Goal: Task Accomplishment & Management: Use online tool/utility

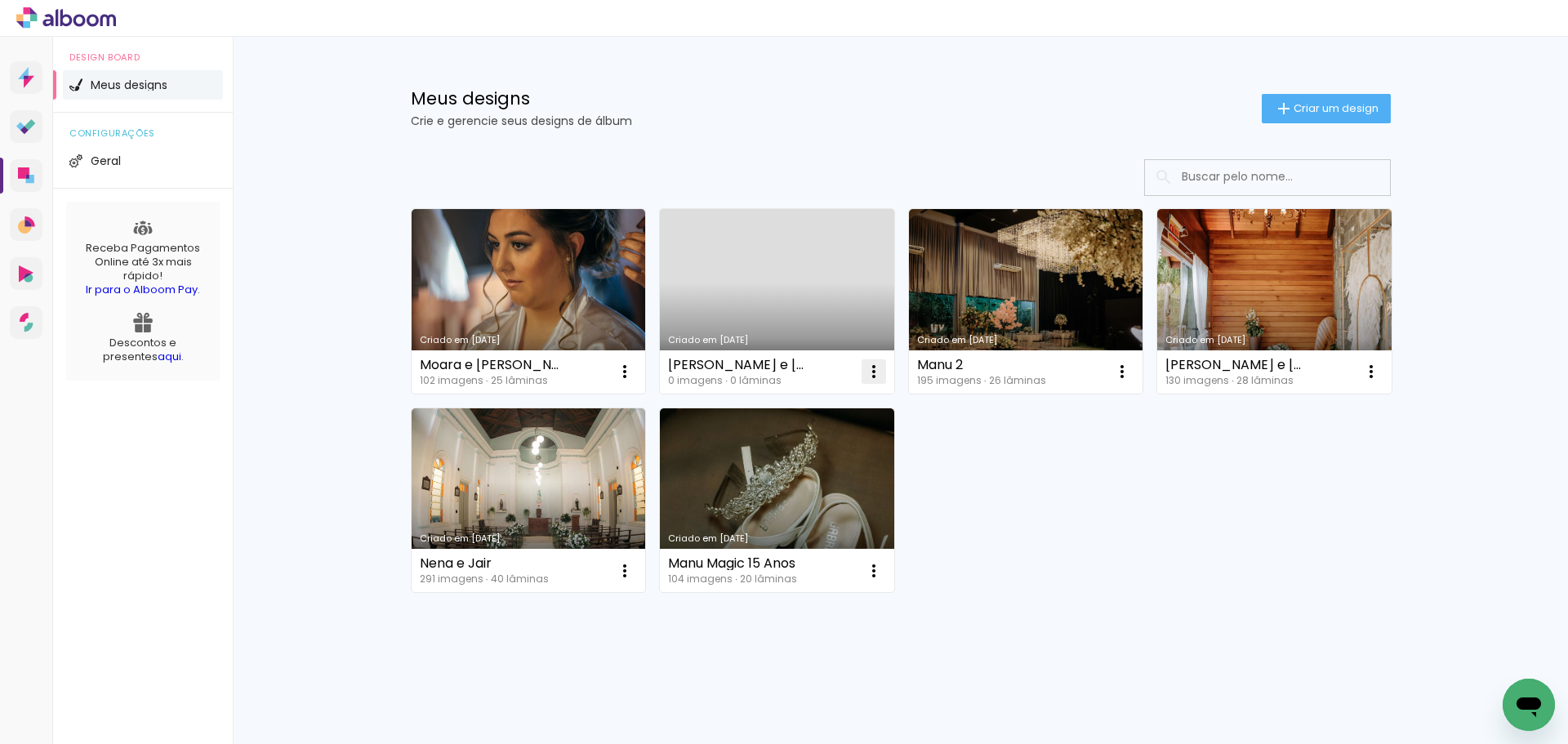
click at [634, 372] on iron-icon at bounding box center [624, 371] width 20 height 20
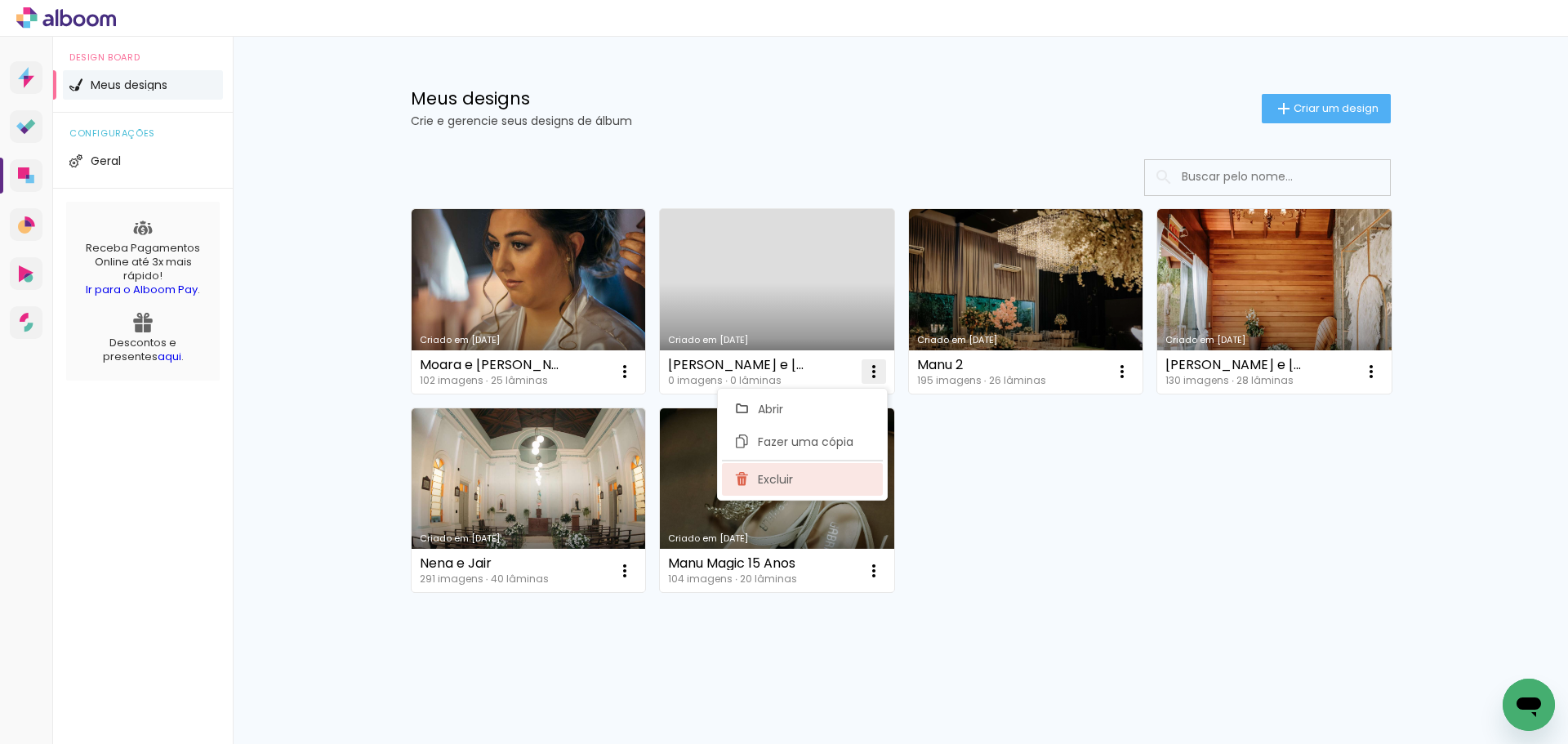
click at [799, 483] on paper-item "Excluir" at bounding box center [801, 480] width 160 height 33
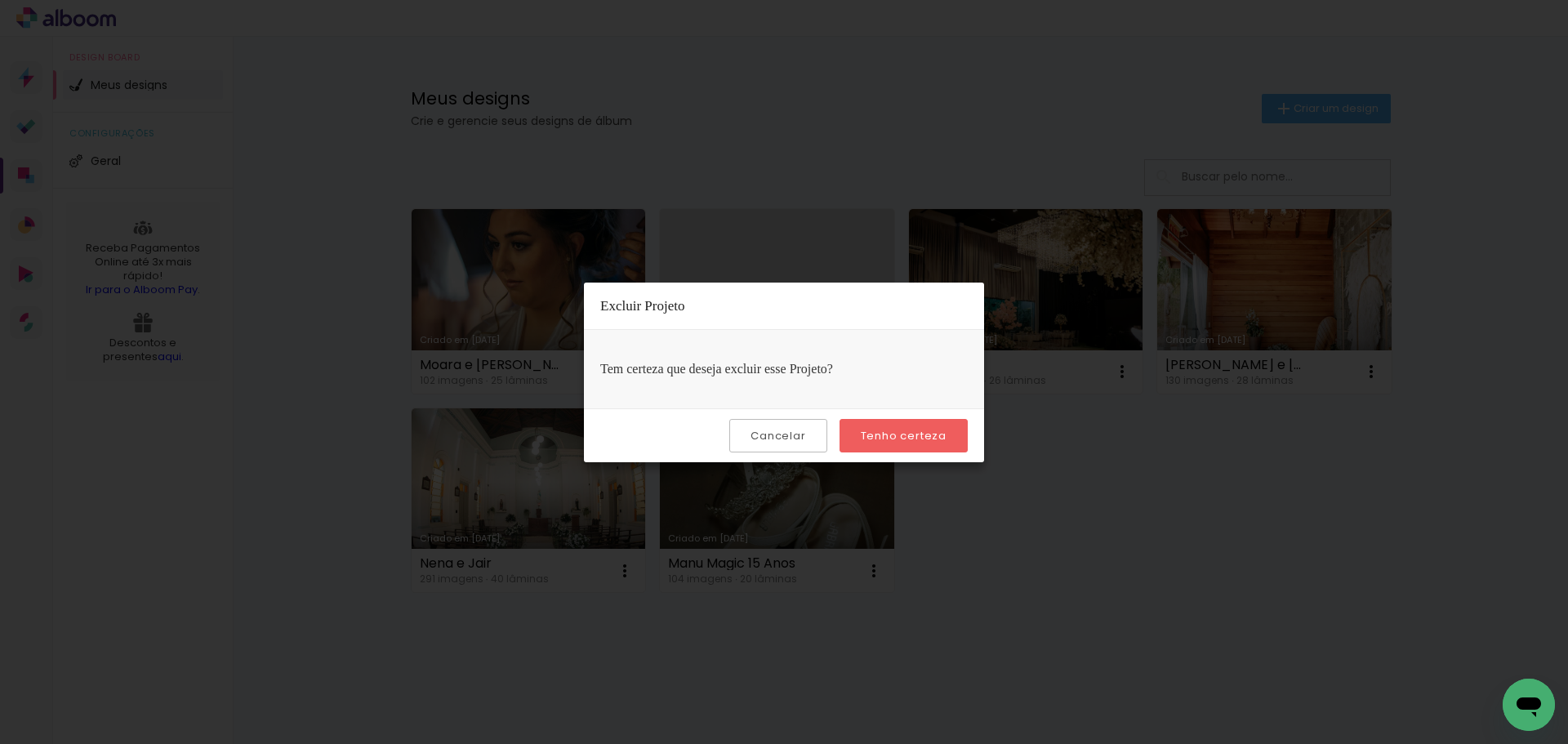
click at [0, 0] on slot "Tenho certeza" at bounding box center [0, 0] width 0 height 0
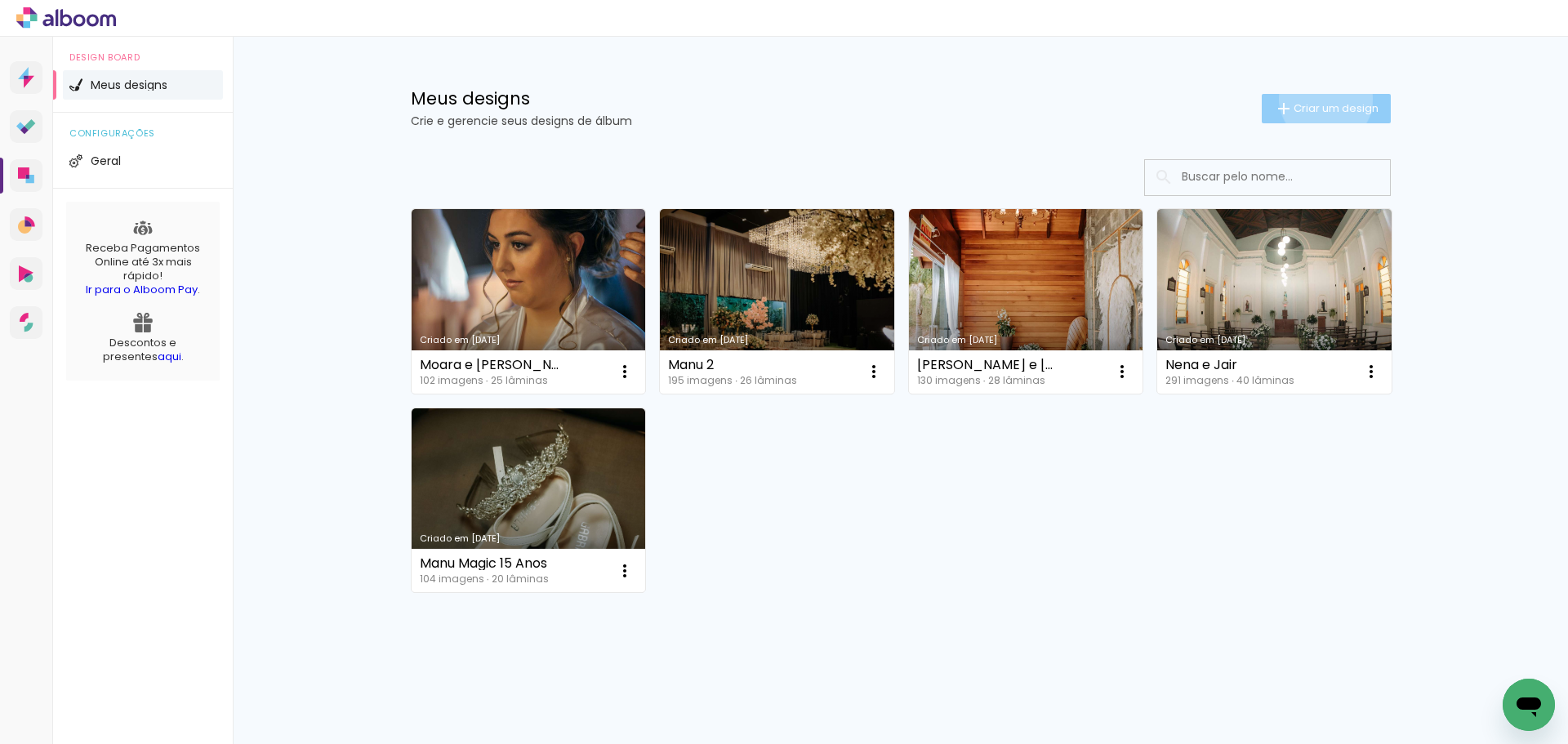
click at [1316, 99] on paper-button "Criar um design" at bounding box center [1325, 108] width 129 height 29
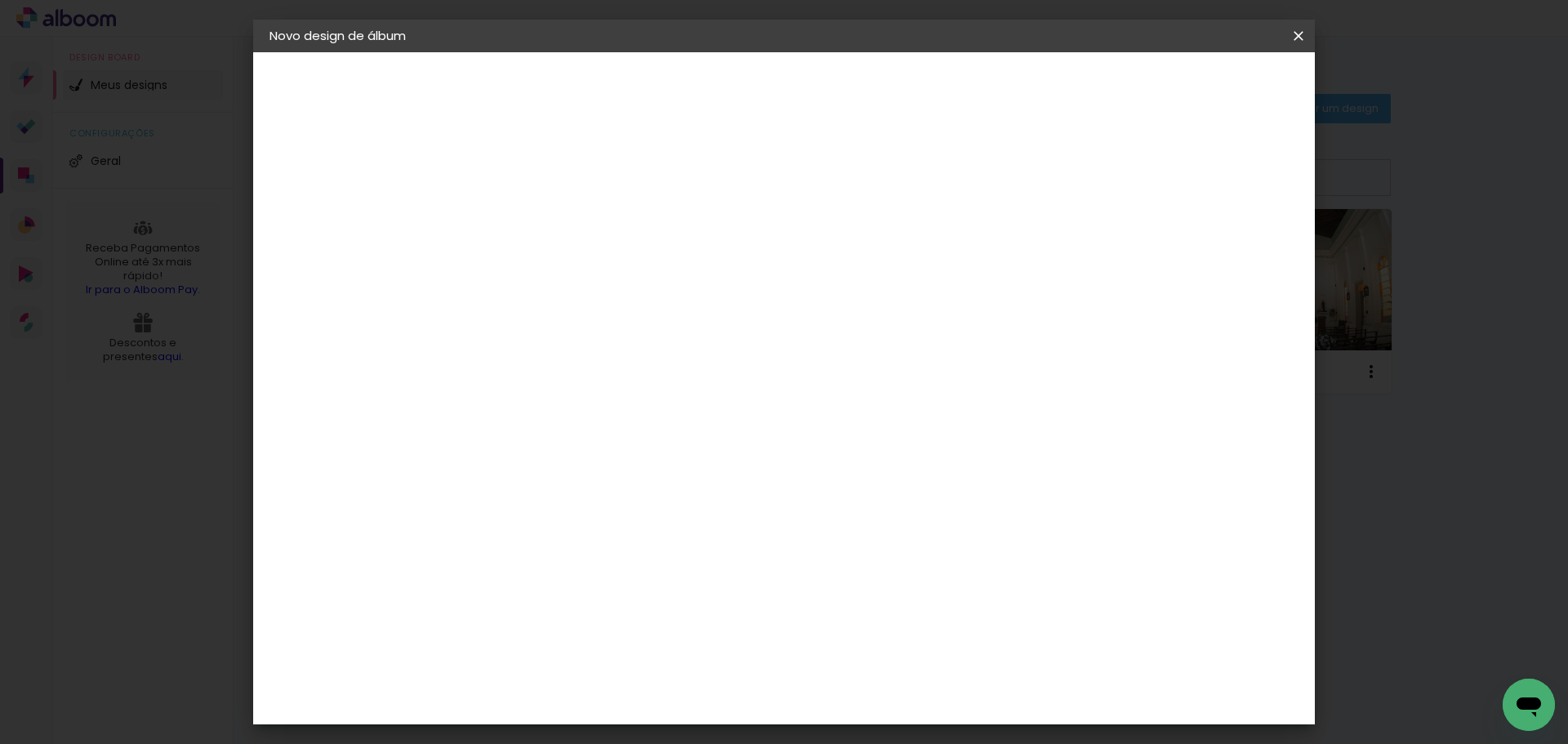
click at [537, 222] on input at bounding box center [537, 219] width 0 height 25
drag, startPoint x: 741, startPoint y: 213, endPoint x: 675, endPoint y: 218, distance: 66.2
click at [0, 0] on div "Informações Dê um título ao seu álbum. Avançar" at bounding box center [0, 0] width 0 height 0
drag, startPoint x: 836, startPoint y: 216, endPoint x: 877, endPoint y: 206, distance: 42.2
click at [537, 216] on input "Amabile e mateus" at bounding box center [537, 219] width 0 height 25
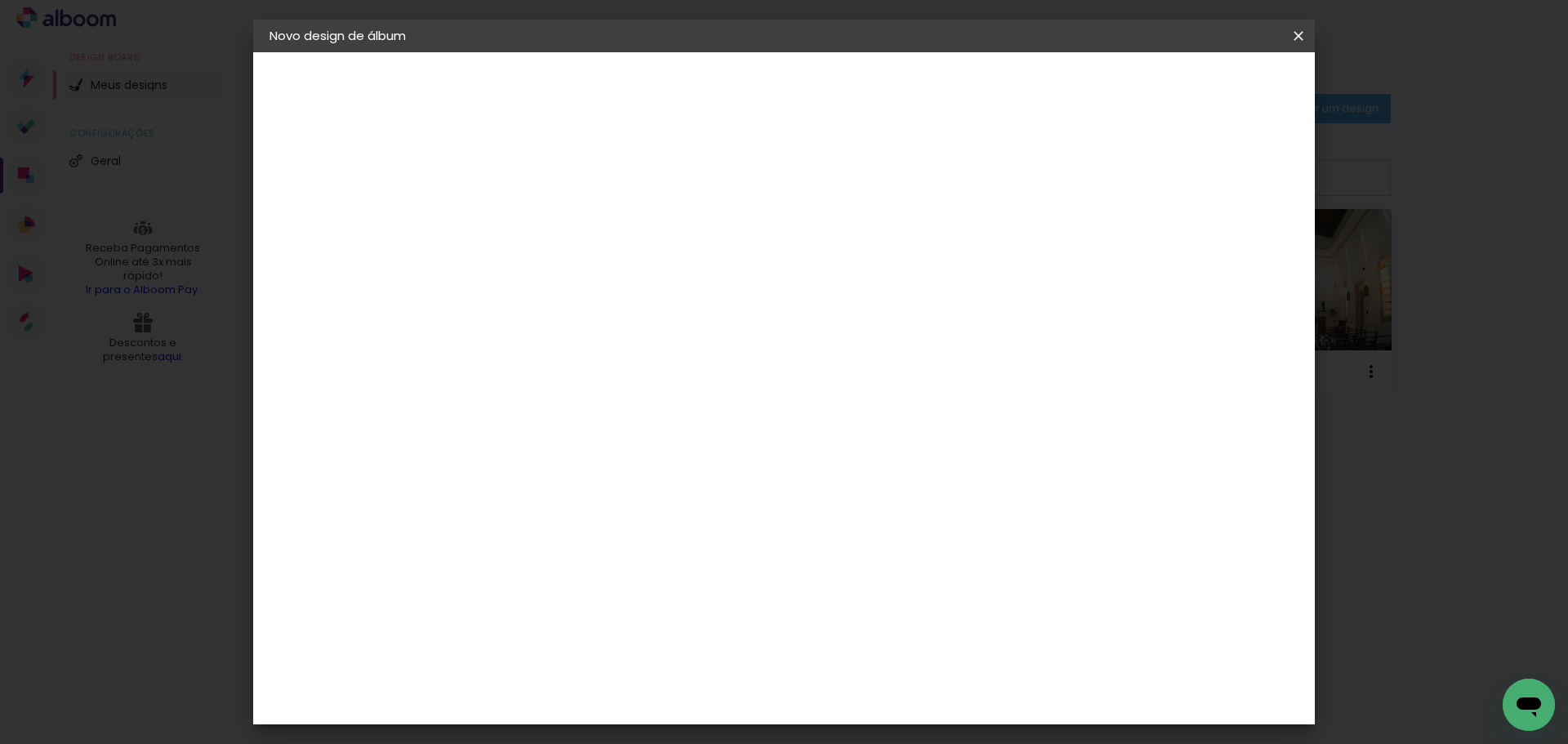
type input "Amabile e [PERSON_NAME]"
type paper-input "Amabile e [PERSON_NAME]"
click at [0, 0] on slot "Avançar" at bounding box center [0, 0] width 0 height 0
click at [572, 310] on input at bounding box center [578, 310] width 165 height 21
type input "via"
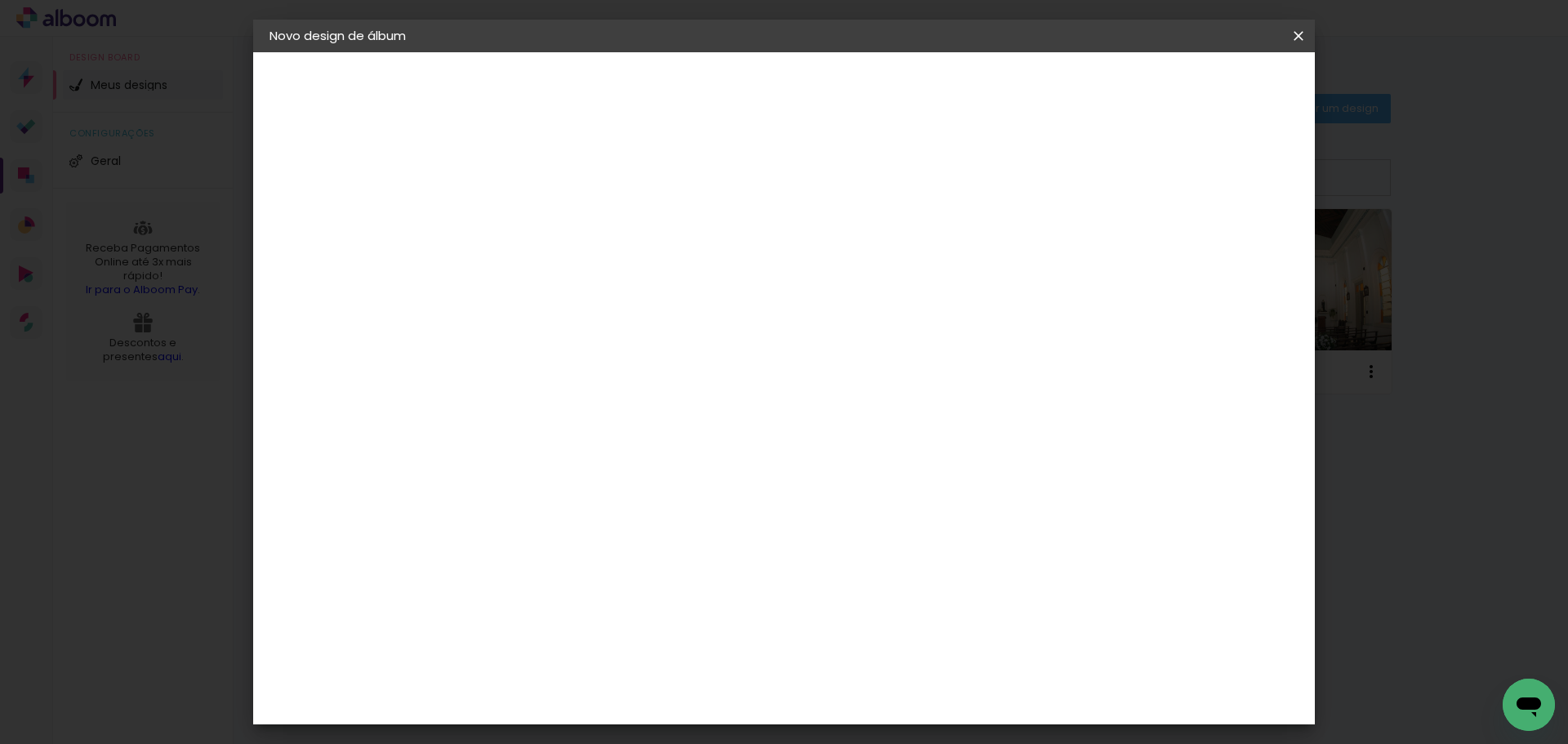
type paper-input "via"
click at [578, 369] on div "Viacolor" at bounding box center [552, 369] width 53 height 13
click at [0, 0] on slot "Avançar" at bounding box center [0, 0] width 0 height 0
click at [600, 274] on input "text" at bounding box center [568, 284] width 63 height 25
click at [813, 270] on paper-item "Padrão" at bounding box center [890, 271] width 327 height 33
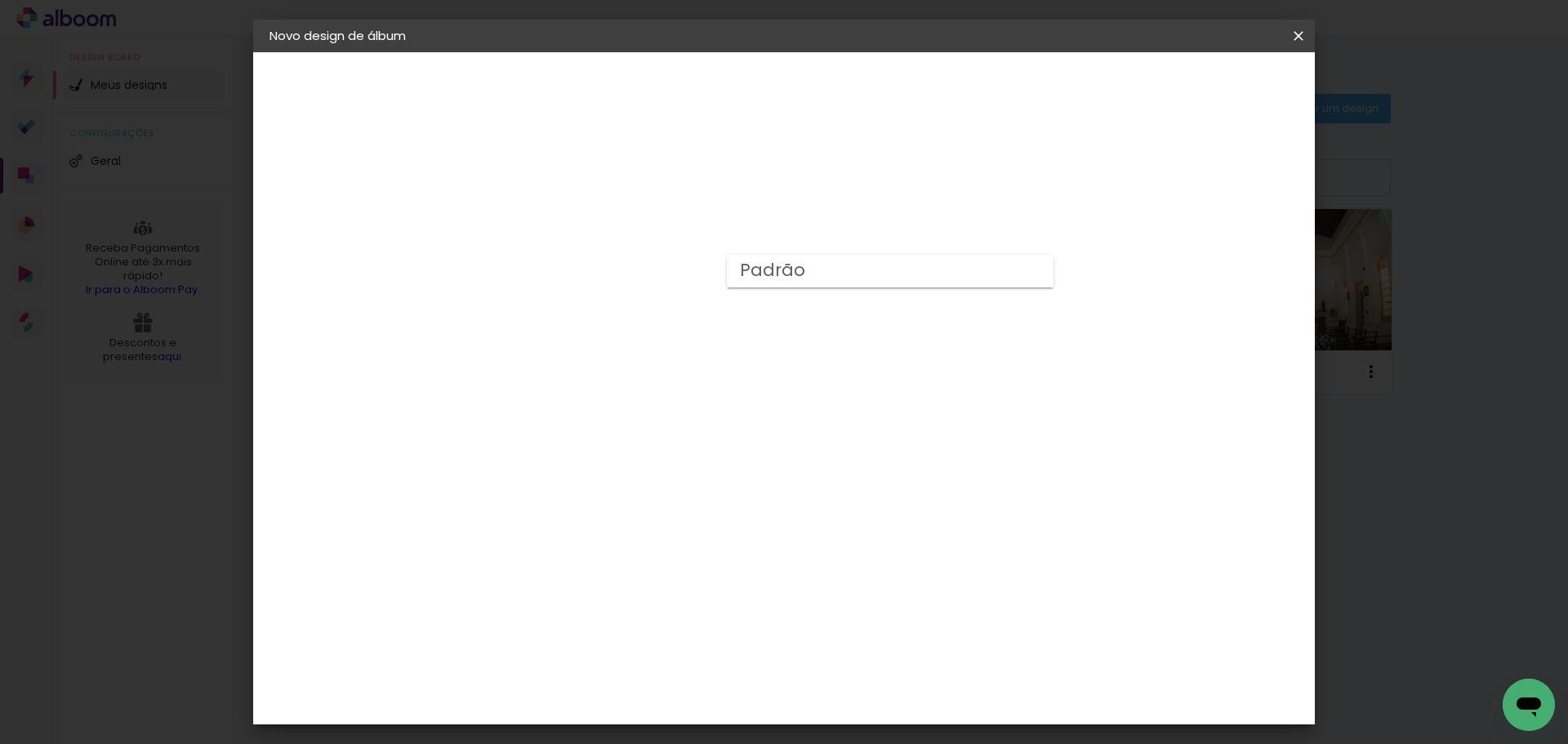
type input "Padrão"
click at [647, 715] on span "30 × 30" at bounding box center [609, 736] width 76 height 43
click at [0, 0] on slot "Avançar" at bounding box center [0, 0] width 0 height 0
click at [1212, 88] on paper-button "Iniciar design" at bounding box center [1159, 87] width 107 height 28
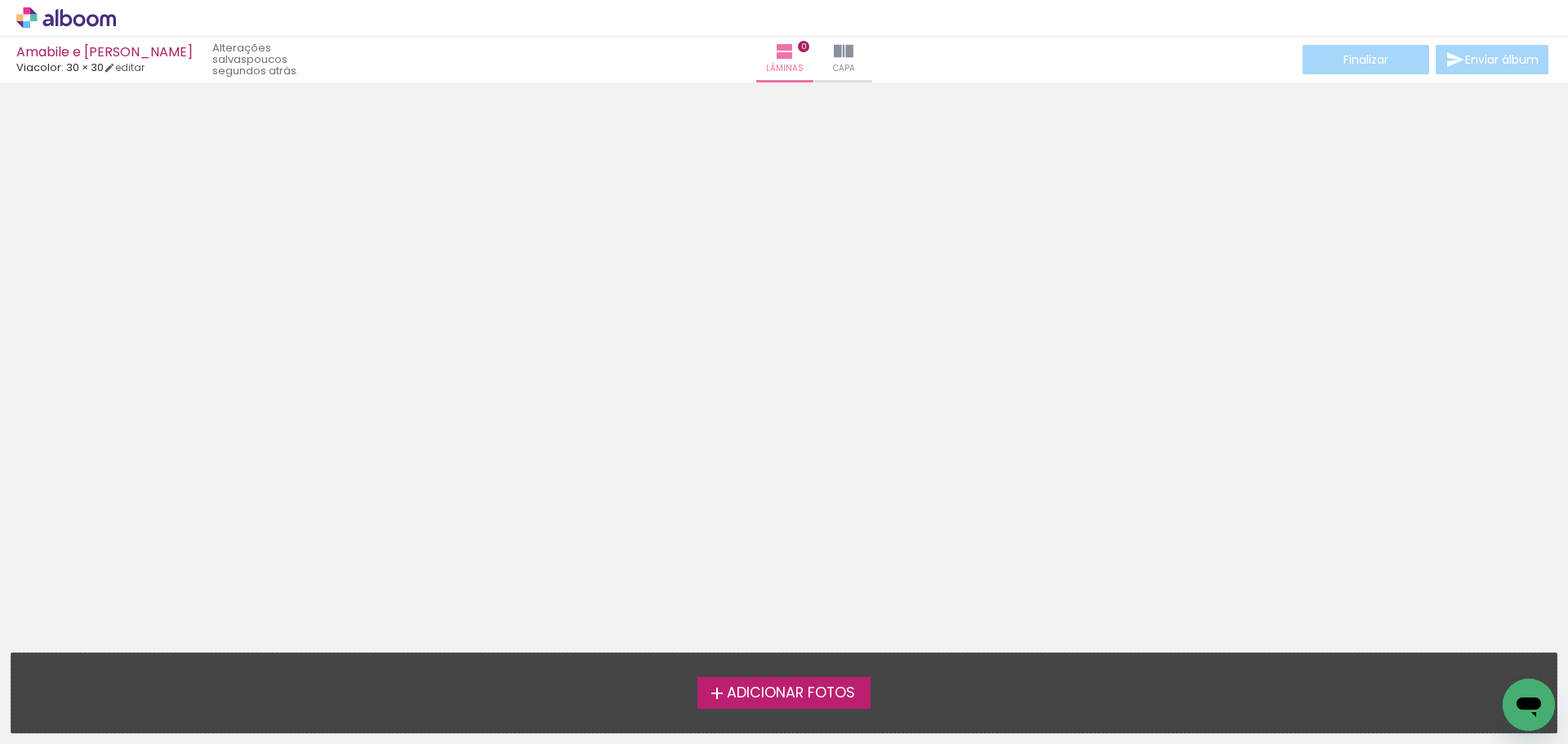
click at [810, 686] on span "Adicionar Fotos" at bounding box center [791, 693] width 128 height 15
click at [0, 0] on input "file" at bounding box center [0, 0] width 0 height 0
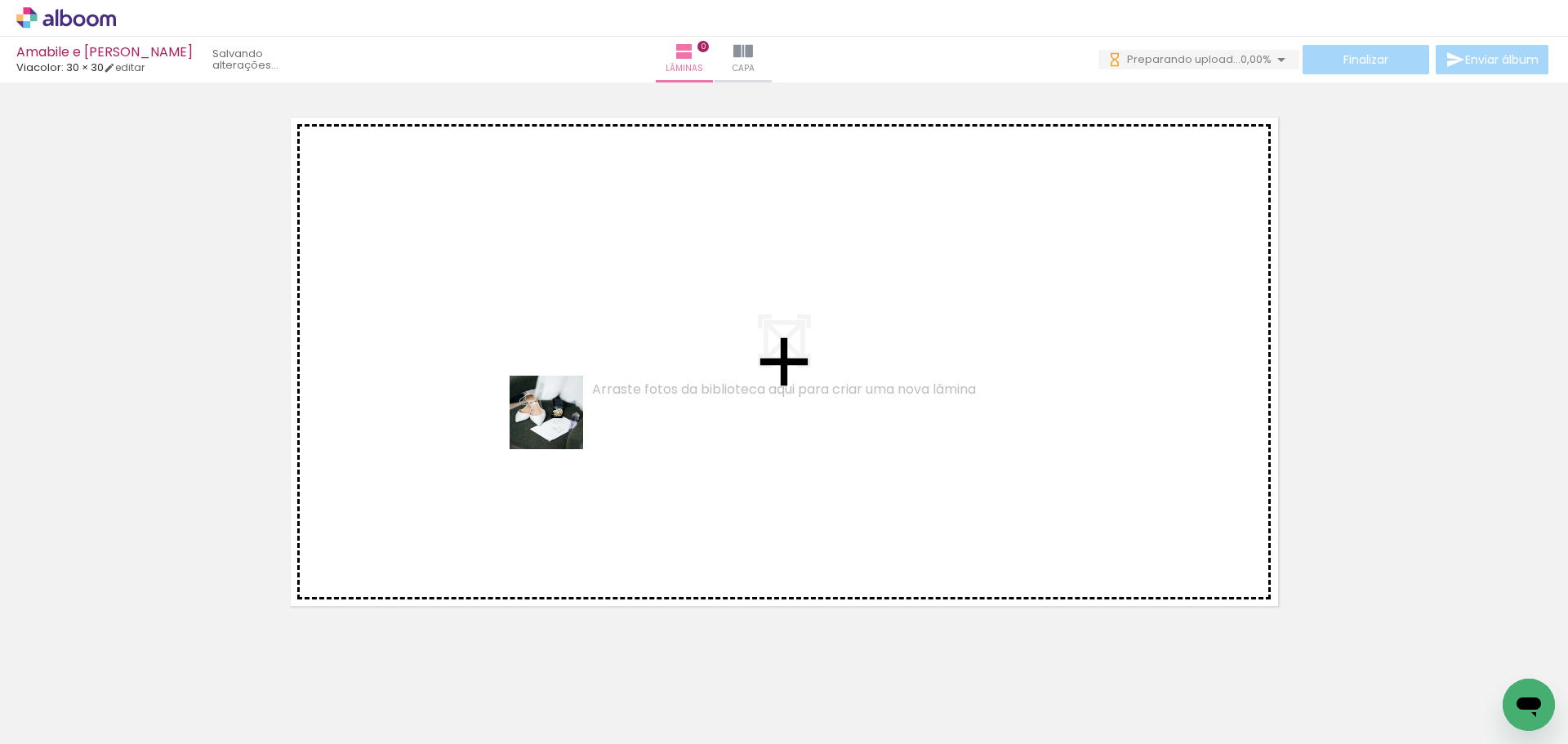
drag, startPoint x: 162, startPoint y: 676, endPoint x: 574, endPoint y: 432, distance: 478.8
click at [569, 402] on quentale-workspace at bounding box center [784, 372] width 1568 height 744
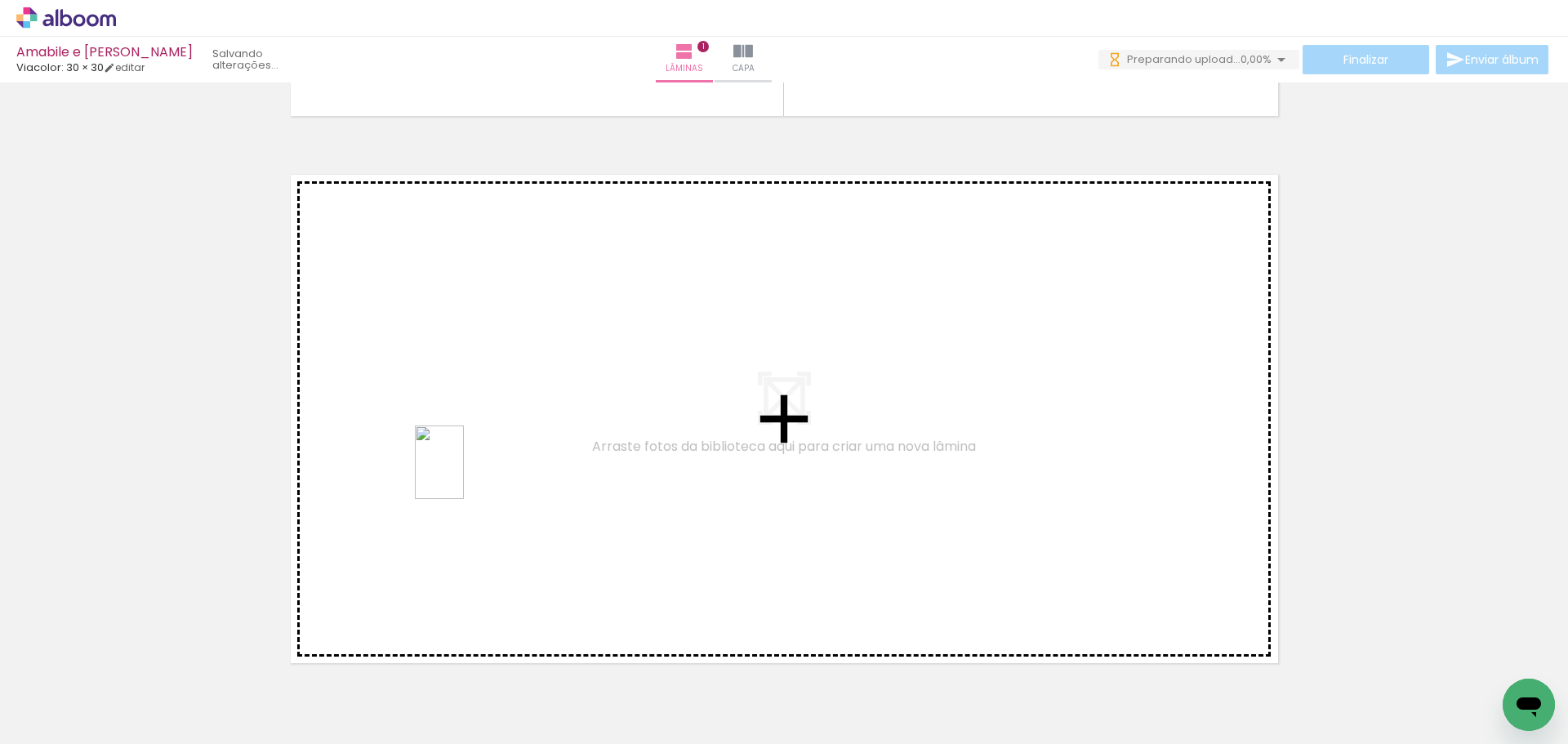
drag, startPoint x: 256, startPoint y: 675, endPoint x: 366, endPoint y: 679, distance: 110.1
click at [464, 473] on quentale-workspace at bounding box center [784, 372] width 1568 height 744
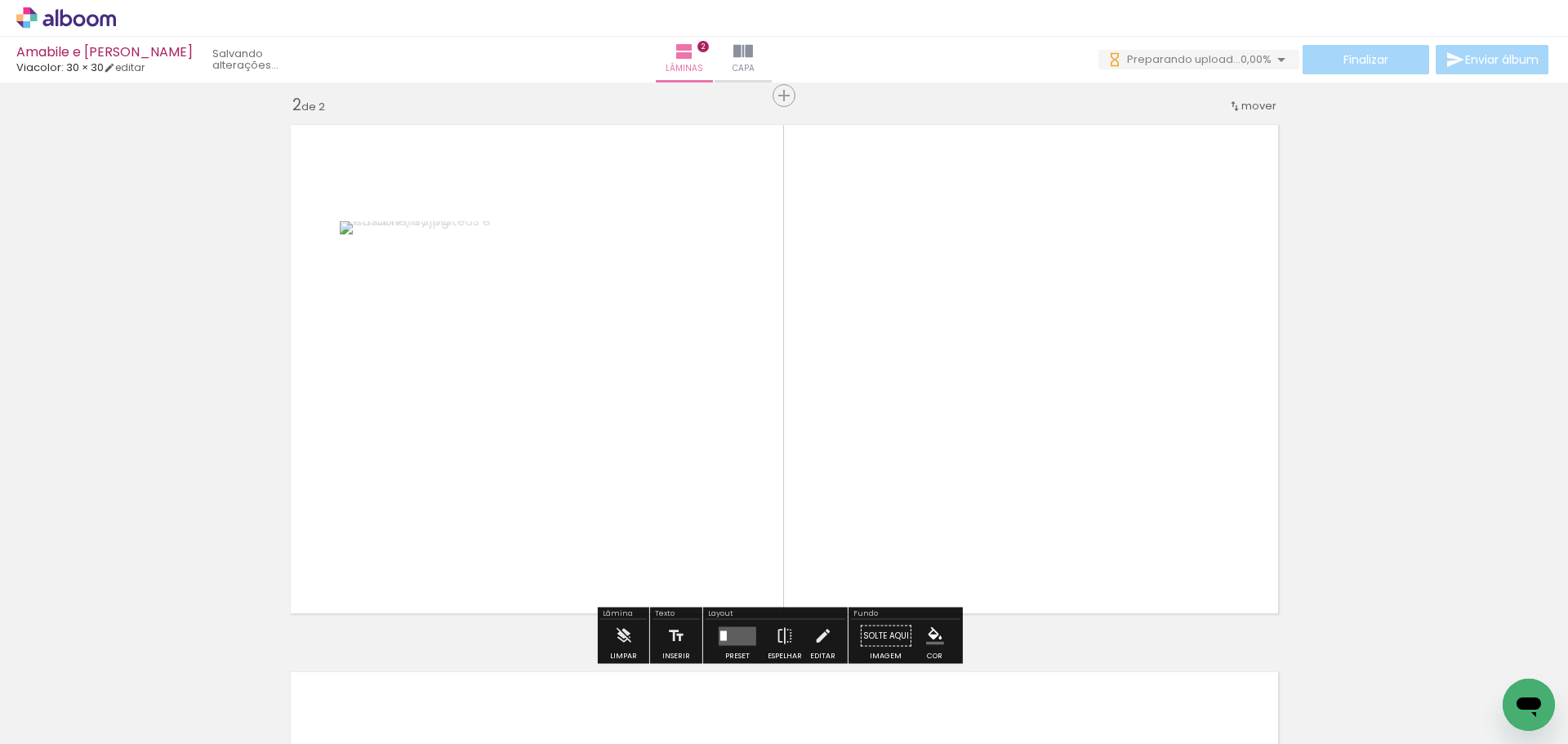
scroll to position [568, 0]
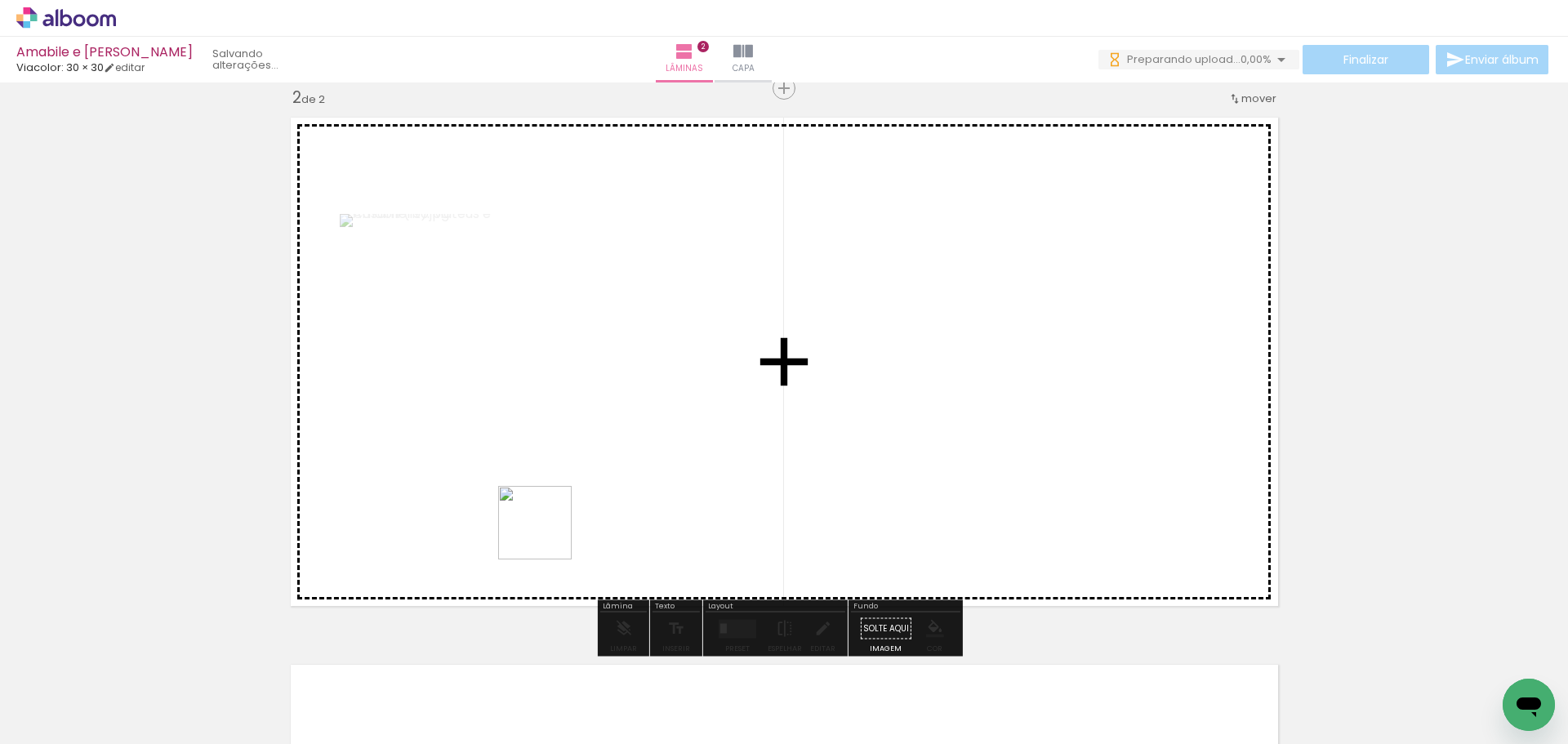
drag, startPoint x: 362, startPoint y: 692, endPoint x: 573, endPoint y: 474, distance: 303.4
click at [573, 474] on quentale-workspace at bounding box center [784, 372] width 1568 height 744
drag, startPoint x: 470, startPoint y: 666, endPoint x: 726, endPoint y: 421, distance: 354.3
click at [726, 421] on quentale-workspace at bounding box center [784, 372] width 1568 height 744
drag, startPoint x: 535, startPoint y: 677, endPoint x: 694, endPoint y: 624, distance: 167.6
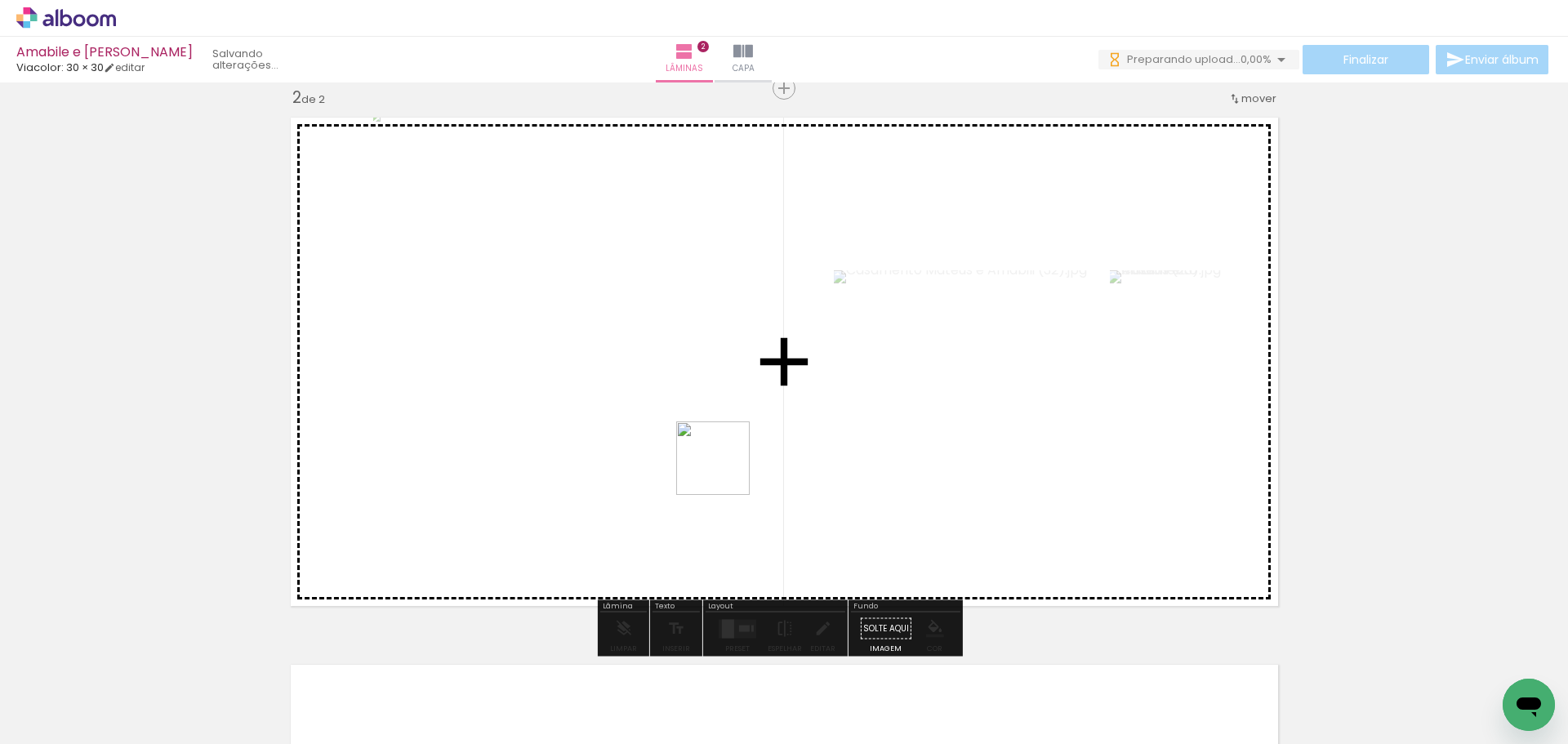
click at [727, 467] on quentale-workspace at bounding box center [784, 372] width 1568 height 744
drag, startPoint x: 649, startPoint y: 683, endPoint x: 835, endPoint y: 485, distance: 271.7
click at [836, 480] on quentale-workspace at bounding box center [784, 372] width 1568 height 744
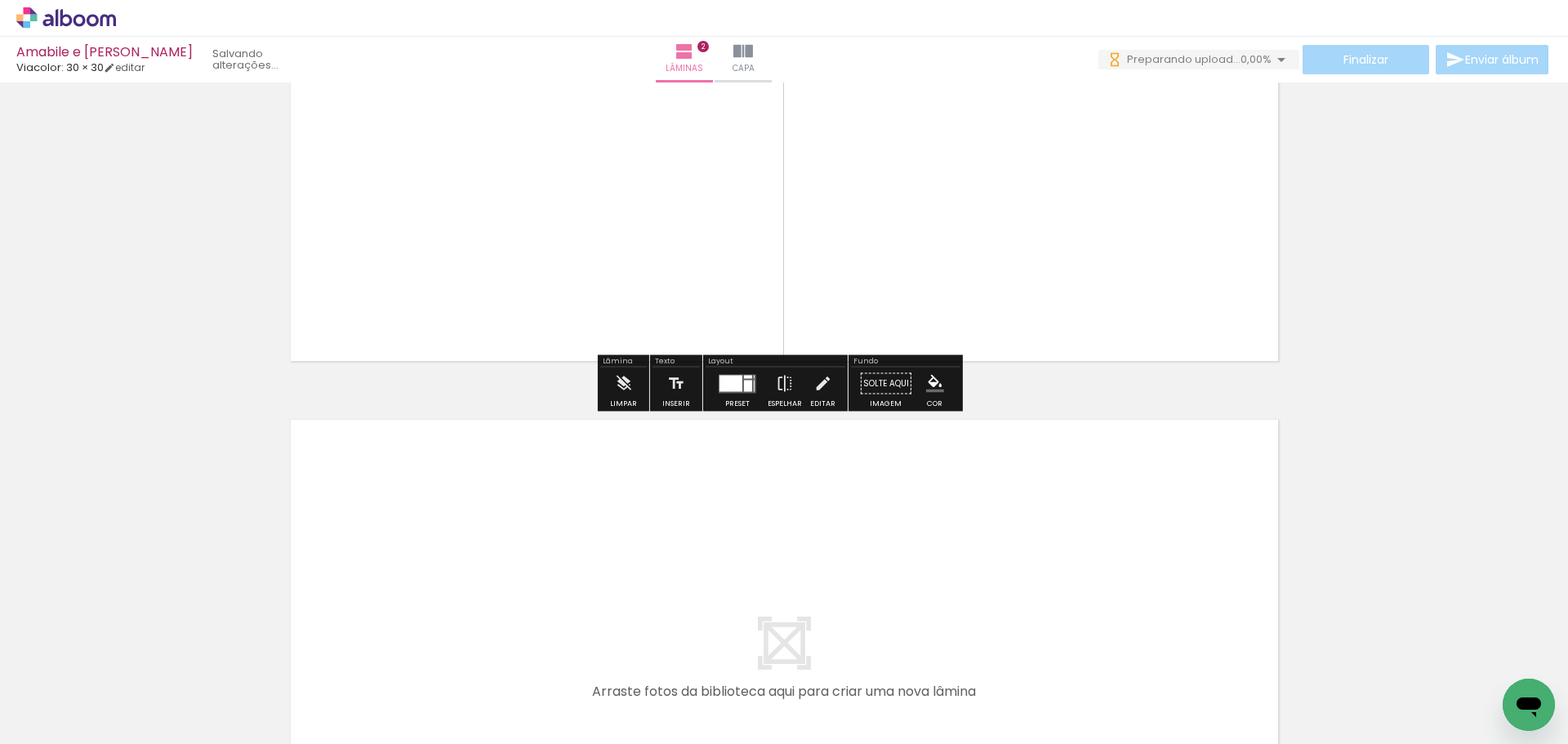
scroll to position [0, 0]
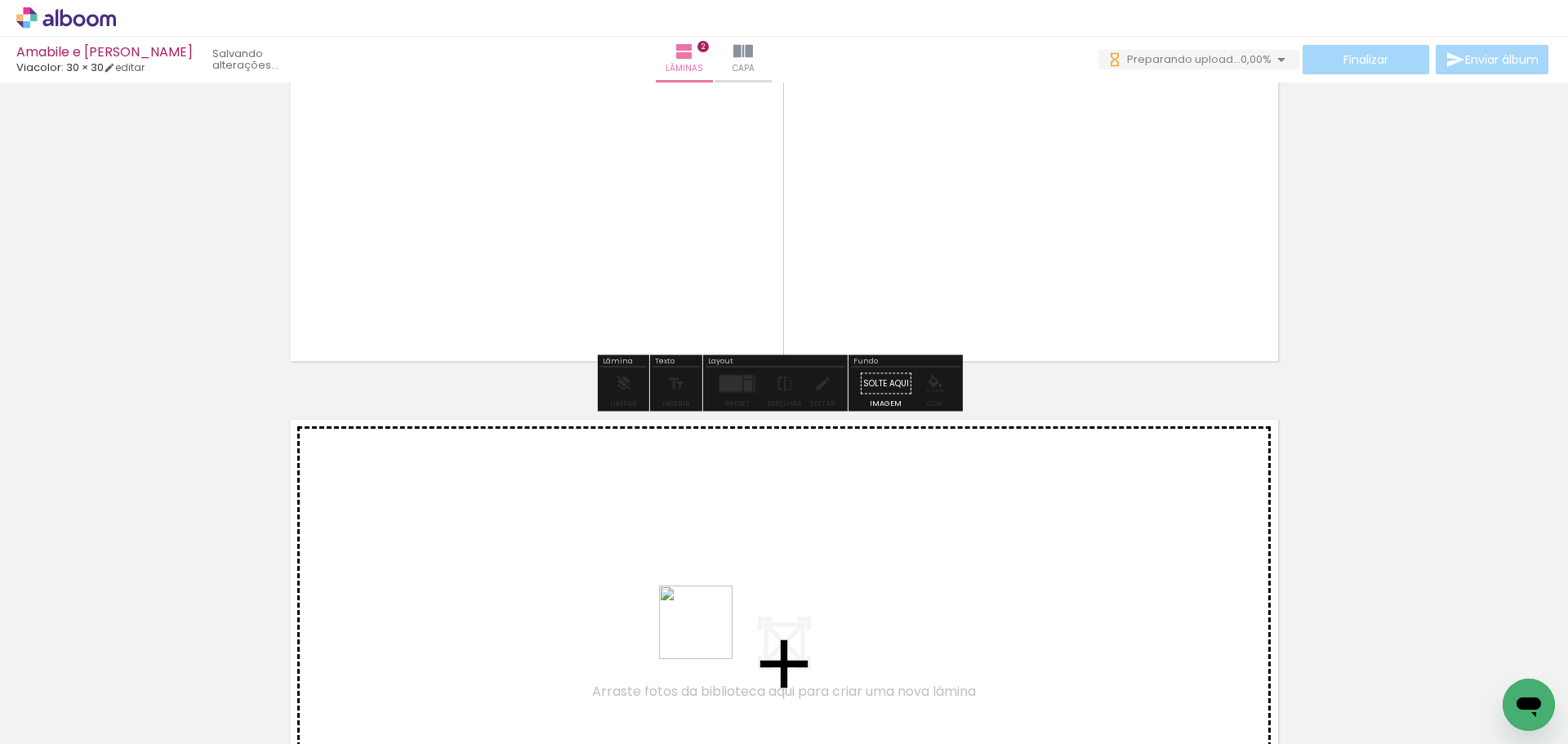
drag, startPoint x: 704, startPoint y: 681, endPoint x: 719, endPoint y: 541, distance: 140.8
click at [719, 541] on quentale-workspace at bounding box center [784, 372] width 1568 height 744
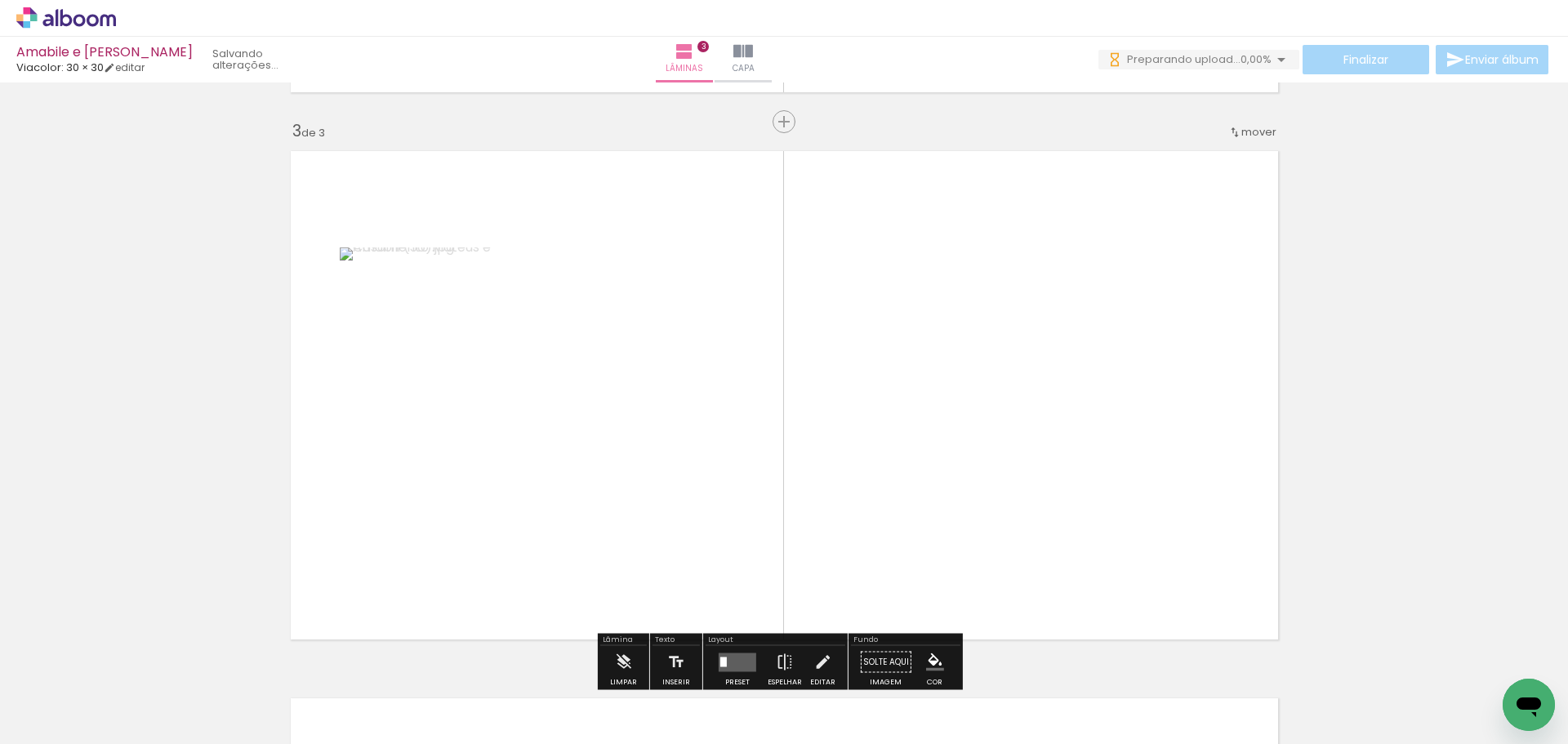
scroll to position [1115, 0]
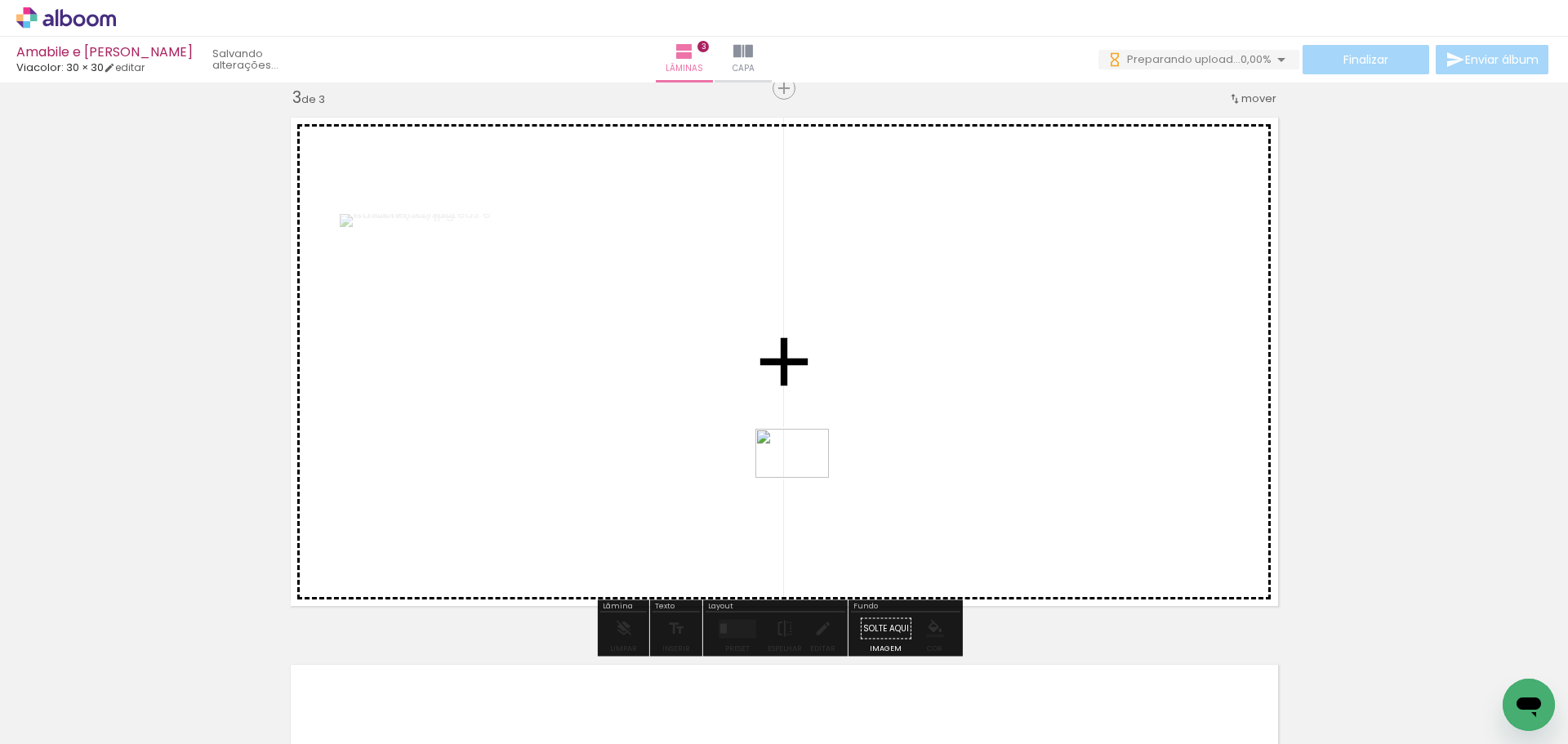
drag, startPoint x: 807, startPoint y: 663, endPoint x: 892, endPoint y: 656, distance: 85.3
click at [801, 449] on quentale-workspace at bounding box center [784, 372] width 1568 height 744
drag, startPoint x: 905, startPoint y: 672, endPoint x: 989, endPoint y: 648, distance: 87.4
click at [927, 504] on quentale-workspace at bounding box center [784, 372] width 1568 height 744
drag, startPoint x: 998, startPoint y: 618, endPoint x: 1003, endPoint y: 521, distance: 97.1
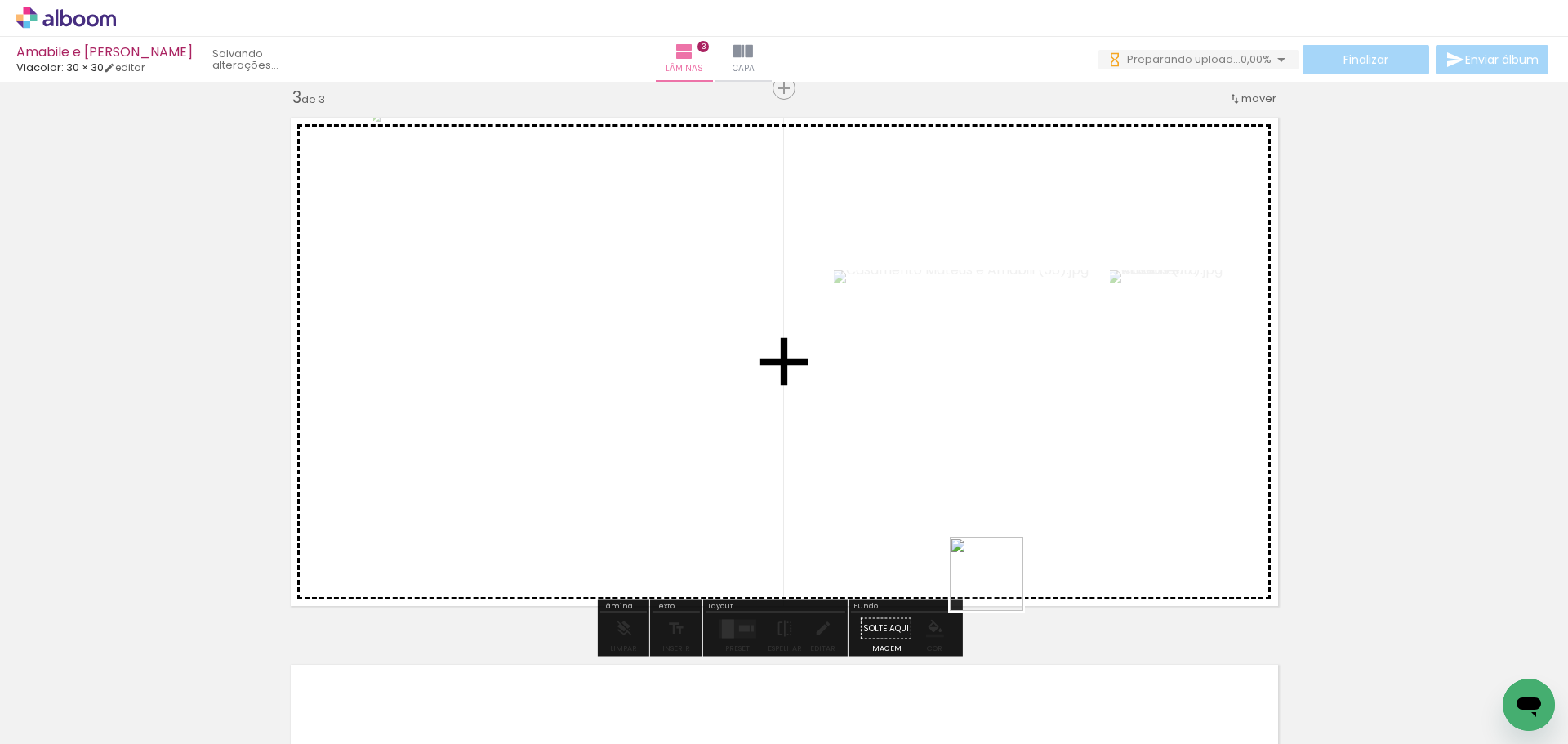
click at [1003, 521] on quentale-workspace at bounding box center [784, 372] width 1568 height 744
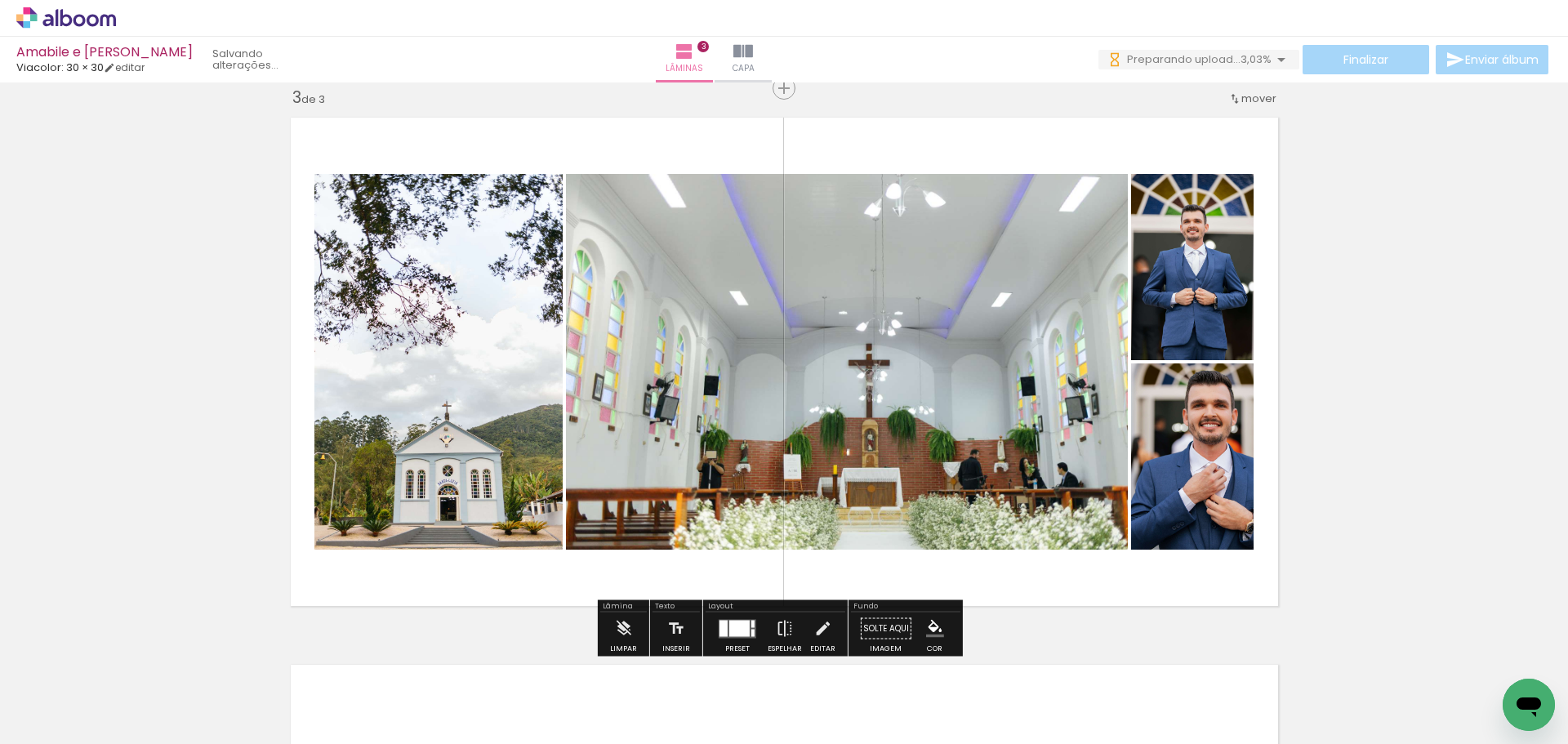
scroll to position [0, 0]
drag, startPoint x: 1087, startPoint y: 689, endPoint x: 1081, endPoint y: 510, distance: 179.1
click at [1088, 515] on quentale-workspace at bounding box center [784, 372] width 1568 height 744
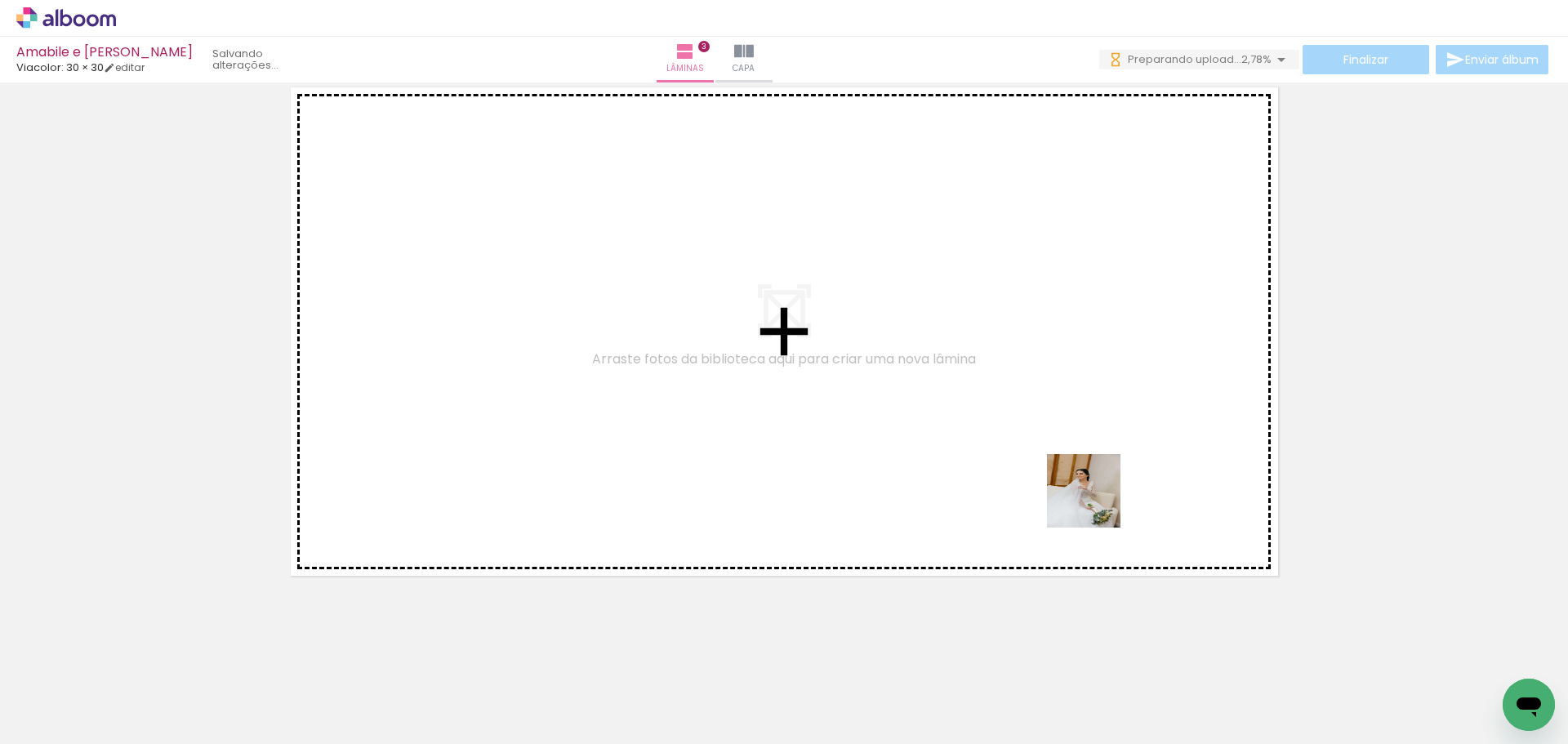
drag, startPoint x: 1171, startPoint y: 689, endPoint x: 1095, endPoint y: 503, distance: 200.9
click at [1095, 503] on quentale-workspace at bounding box center [784, 372] width 1568 height 744
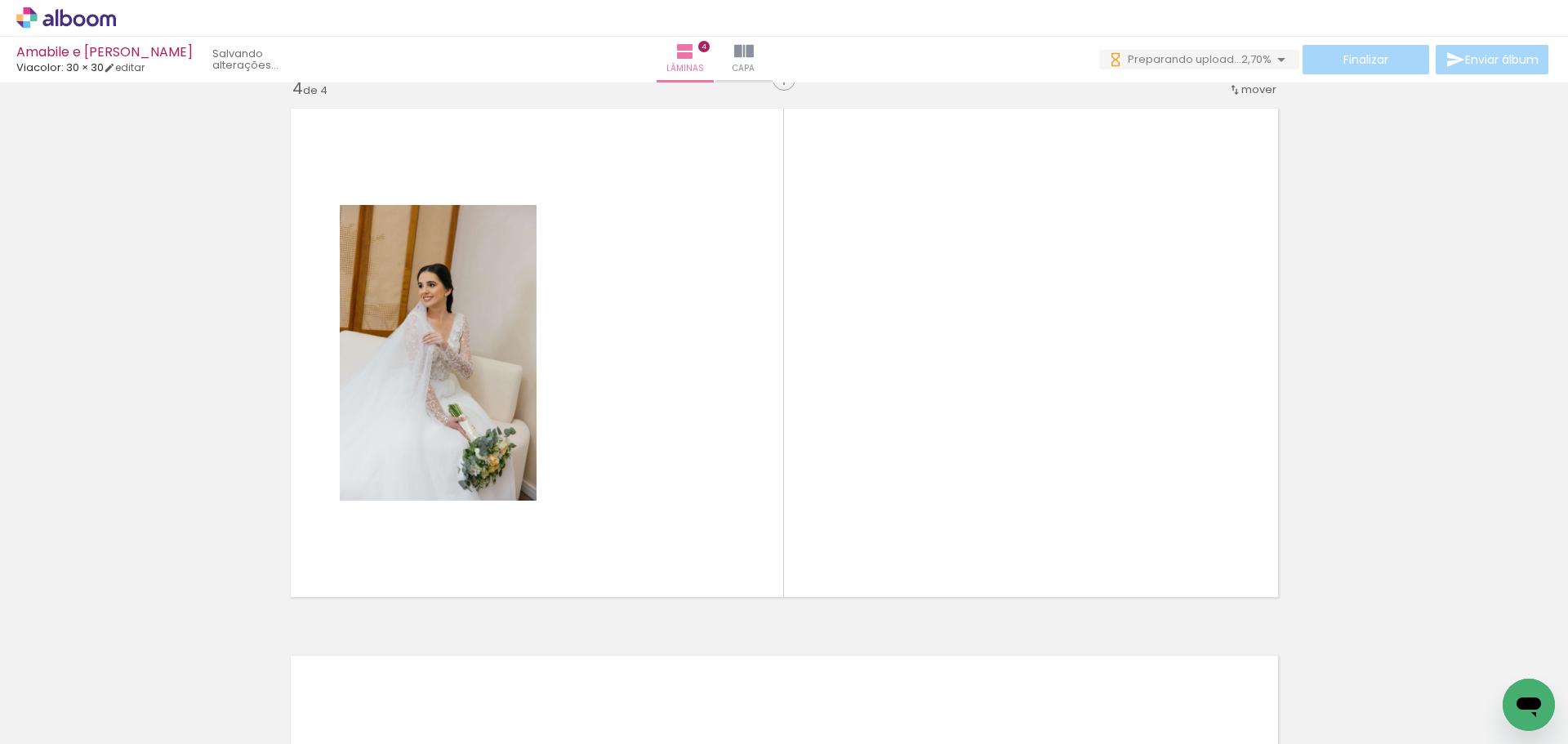
scroll to position [1662, 0]
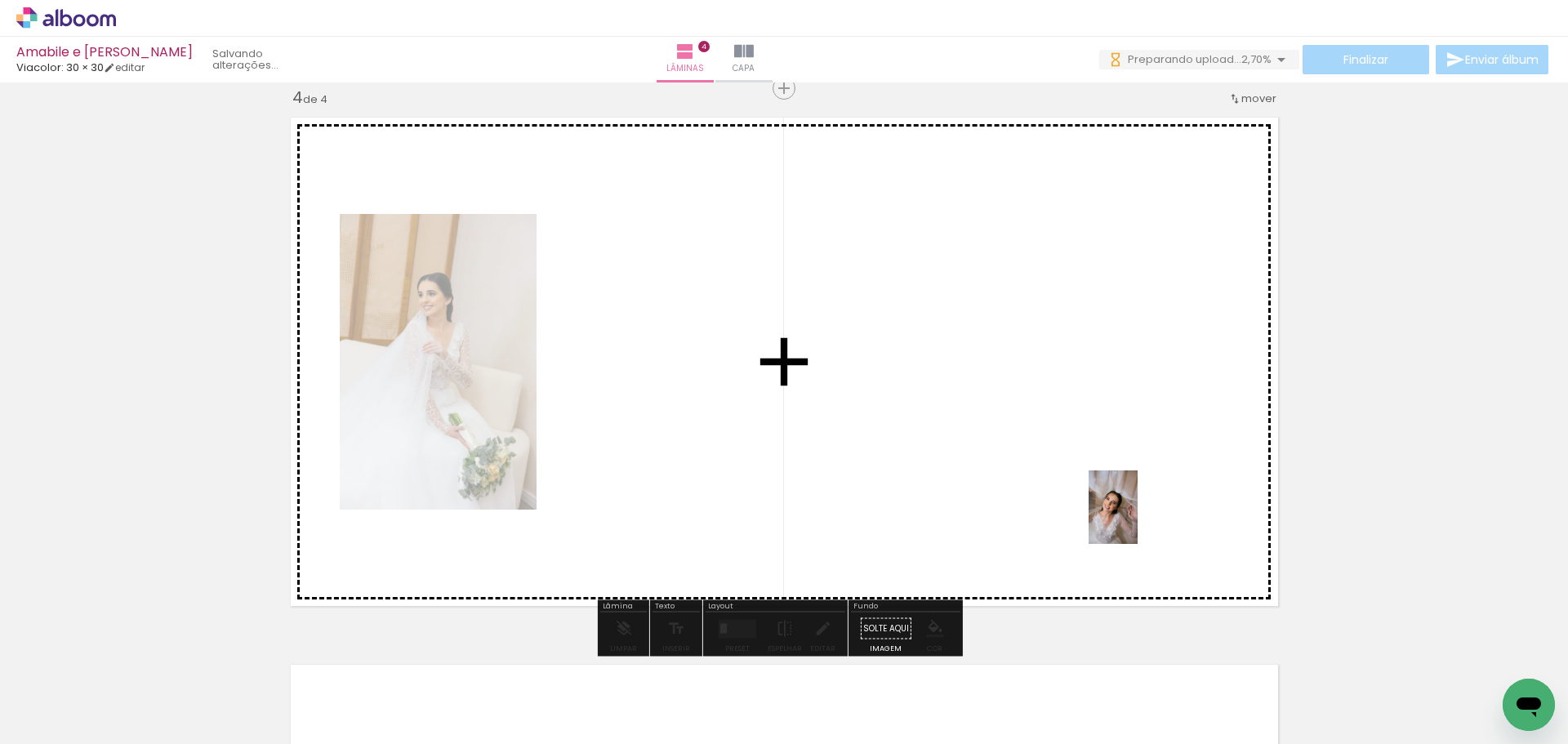
drag, startPoint x: 1286, startPoint y: 704, endPoint x: 1138, endPoint y: 516, distance: 239.3
click at [1137, 517] on quentale-workspace at bounding box center [784, 372] width 1568 height 744
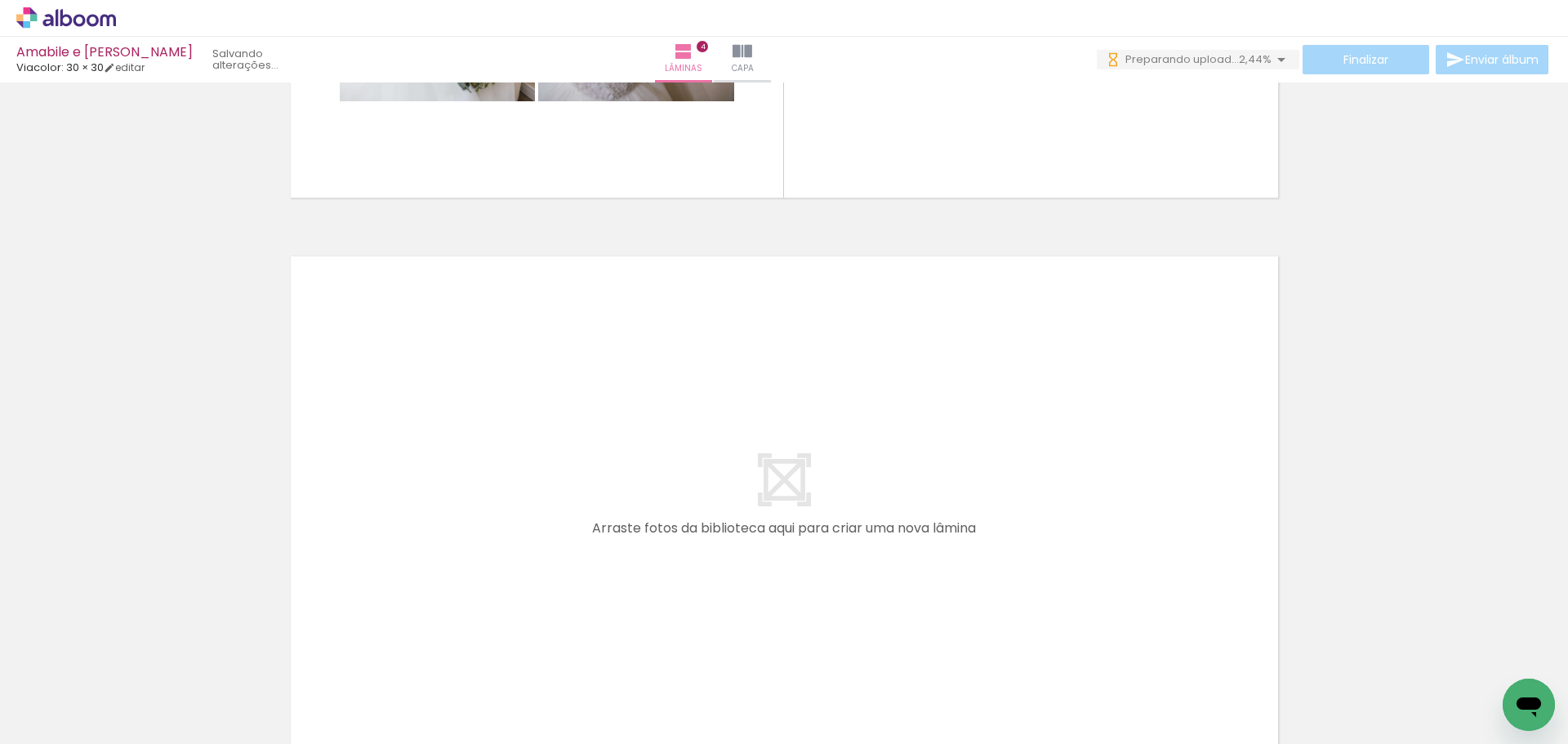
scroll to position [0, 0]
drag, startPoint x: 340, startPoint y: 686, endPoint x: 431, endPoint y: 545, distance: 167.8
click at [431, 545] on quentale-workspace at bounding box center [784, 372] width 1568 height 744
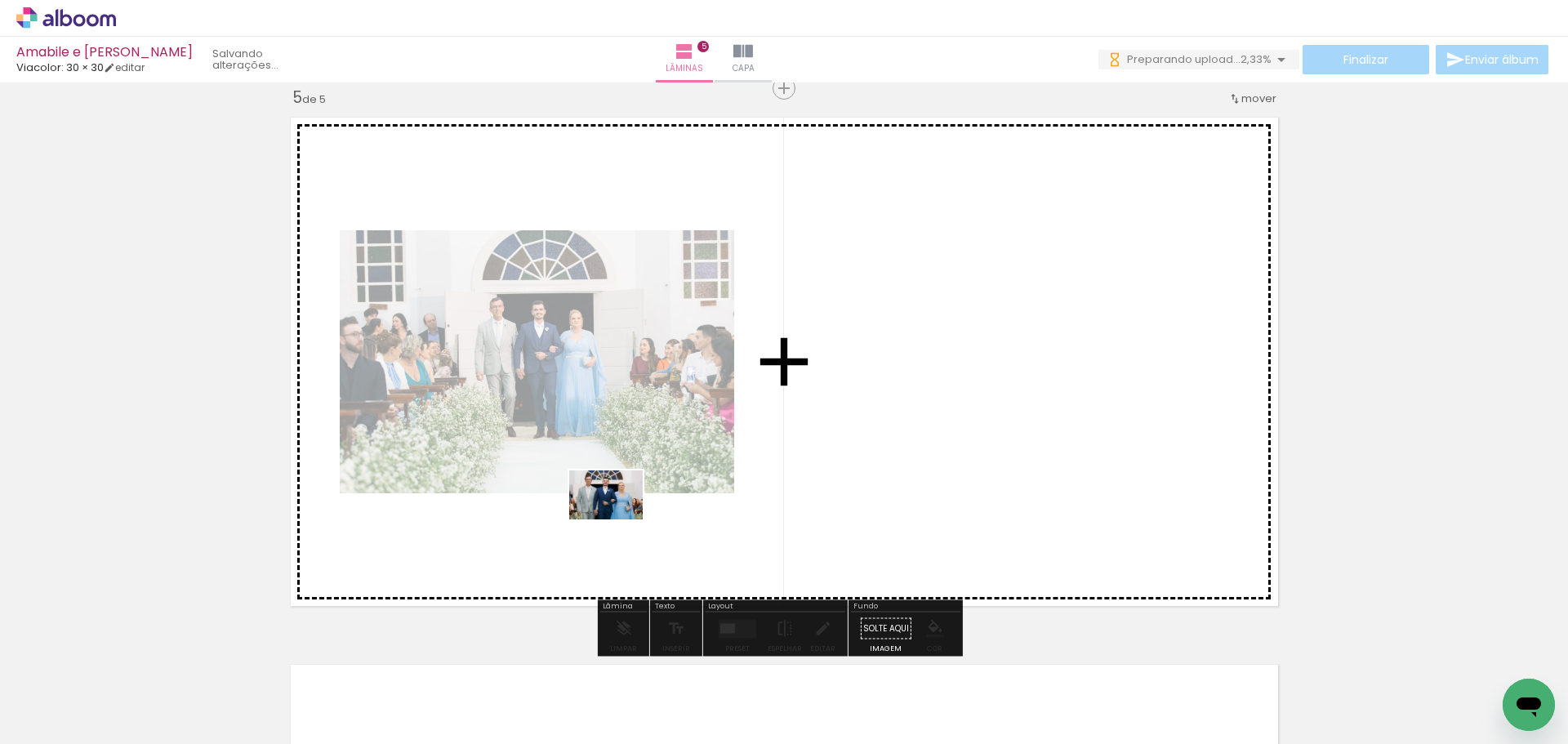
drag, startPoint x: 439, startPoint y: 697, endPoint x: 624, endPoint y: 544, distance: 240.1
click at [620, 512] on quentale-workspace at bounding box center [784, 372] width 1568 height 744
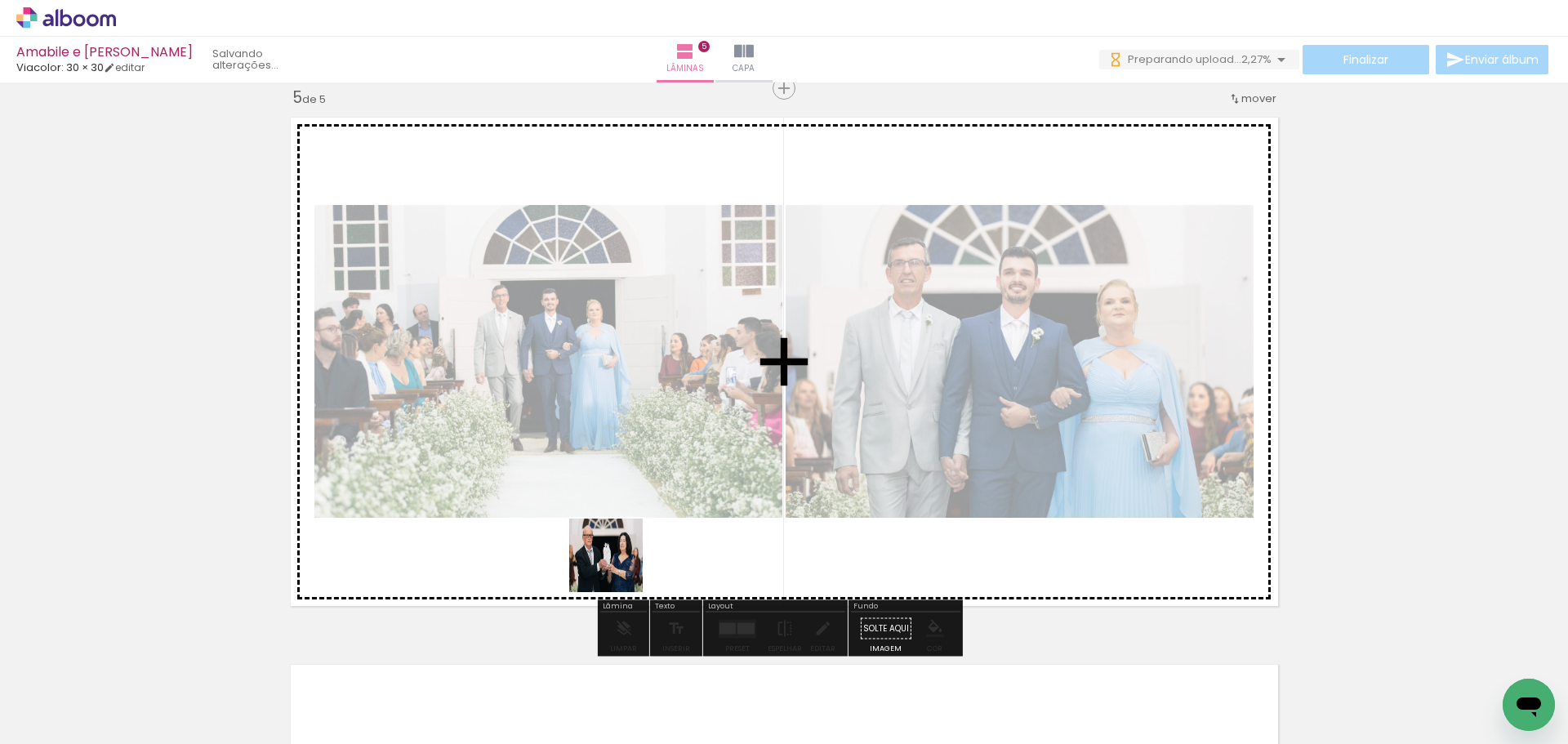
drag, startPoint x: 512, startPoint y: 700, endPoint x: 648, endPoint y: 517, distance: 228.0
click at [648, 517] on quentale-workspace at bounding box center [784, 372] width 1568 height 744
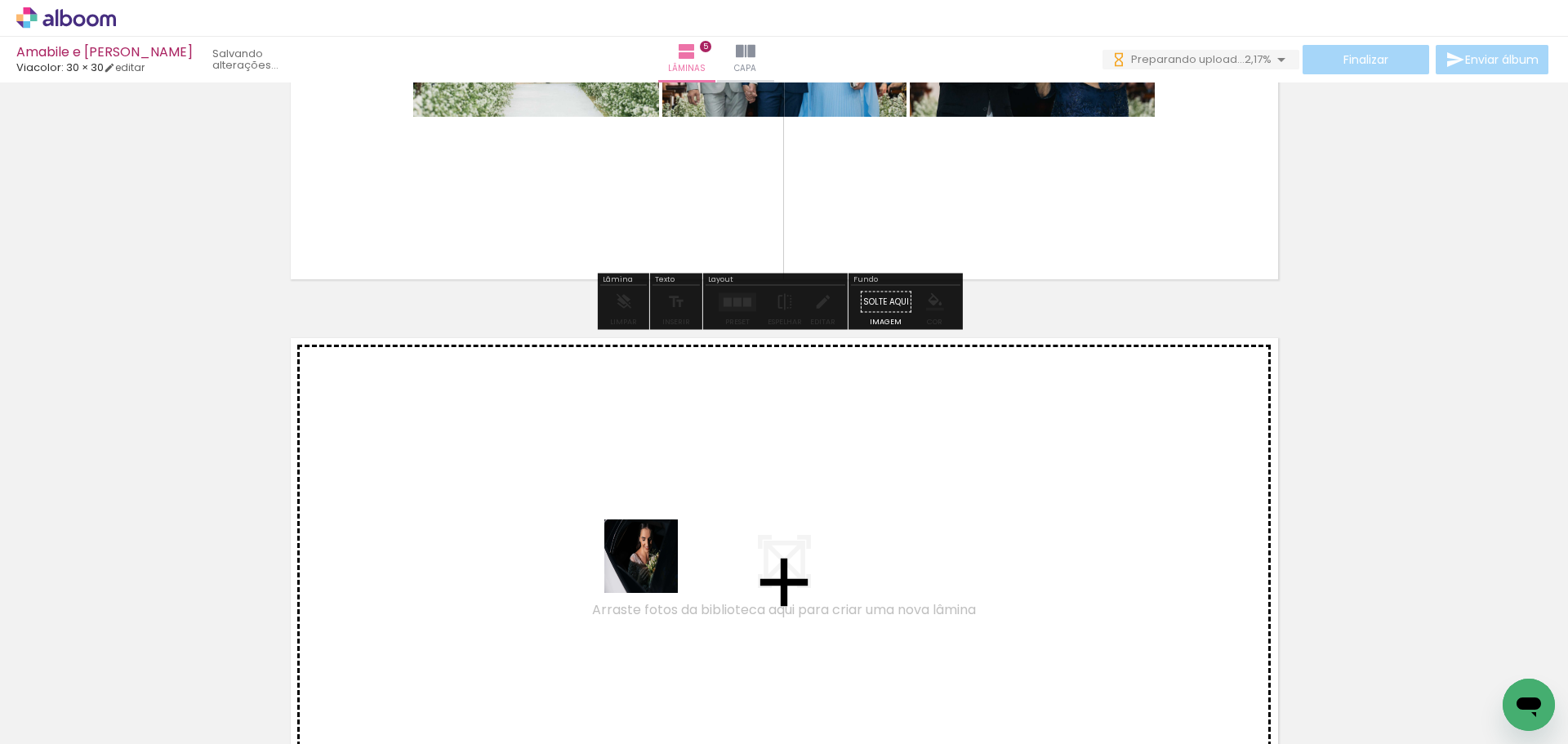
drag, startPoint x: 633, startPoint y: 695, endPoint x: 682, endPoint y: 658, distance: 61.4
click at [655, 568] on quentale-workspace at bounding box center [784, 372] width 1568 height 744
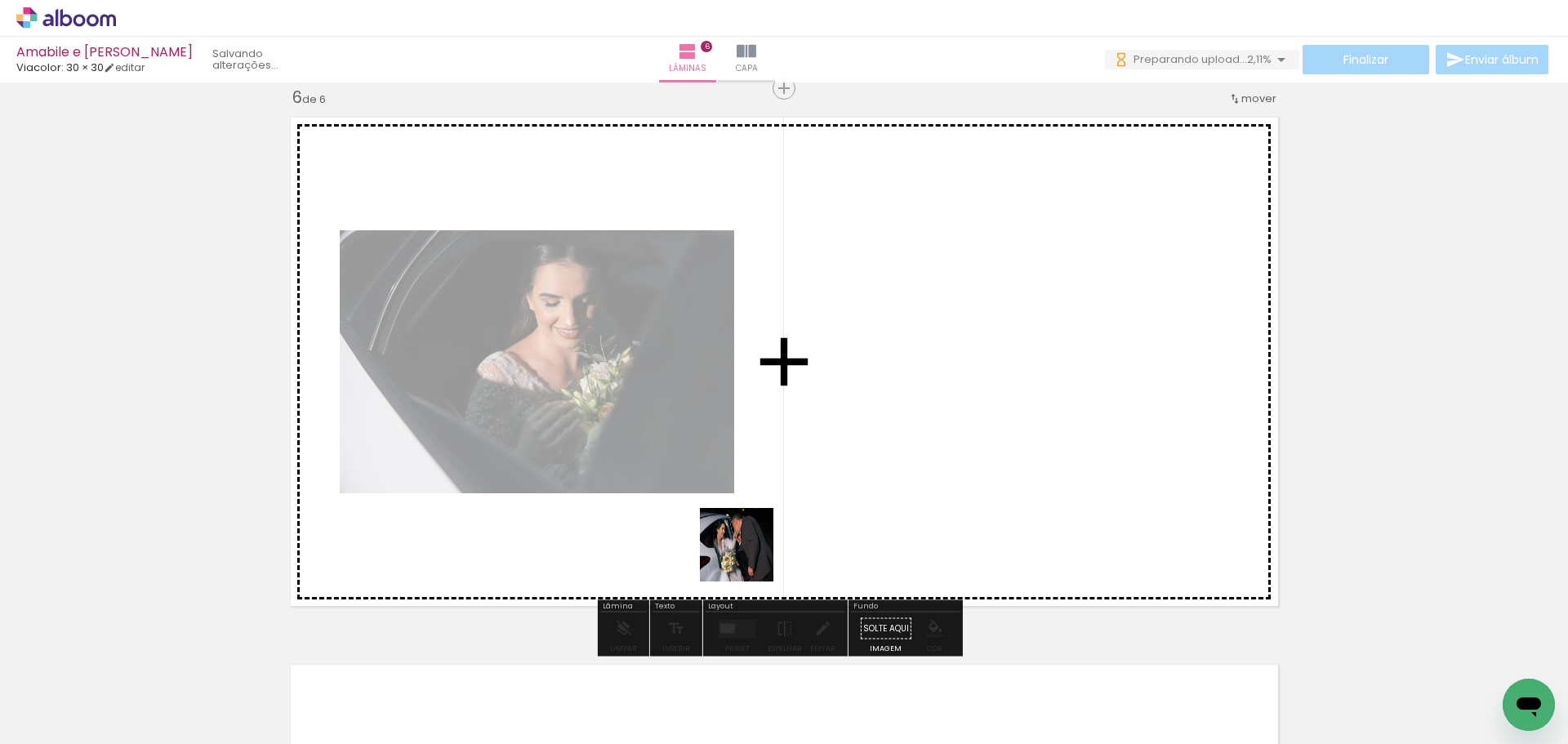
drag, startPoint x: 689, startPoint y: 689, endPoint x: 814, endPoint y: 585, distance: 162.6
click at [754, 528] on quentale-workspace at bounding box center [784, 372] width 1568 height 744
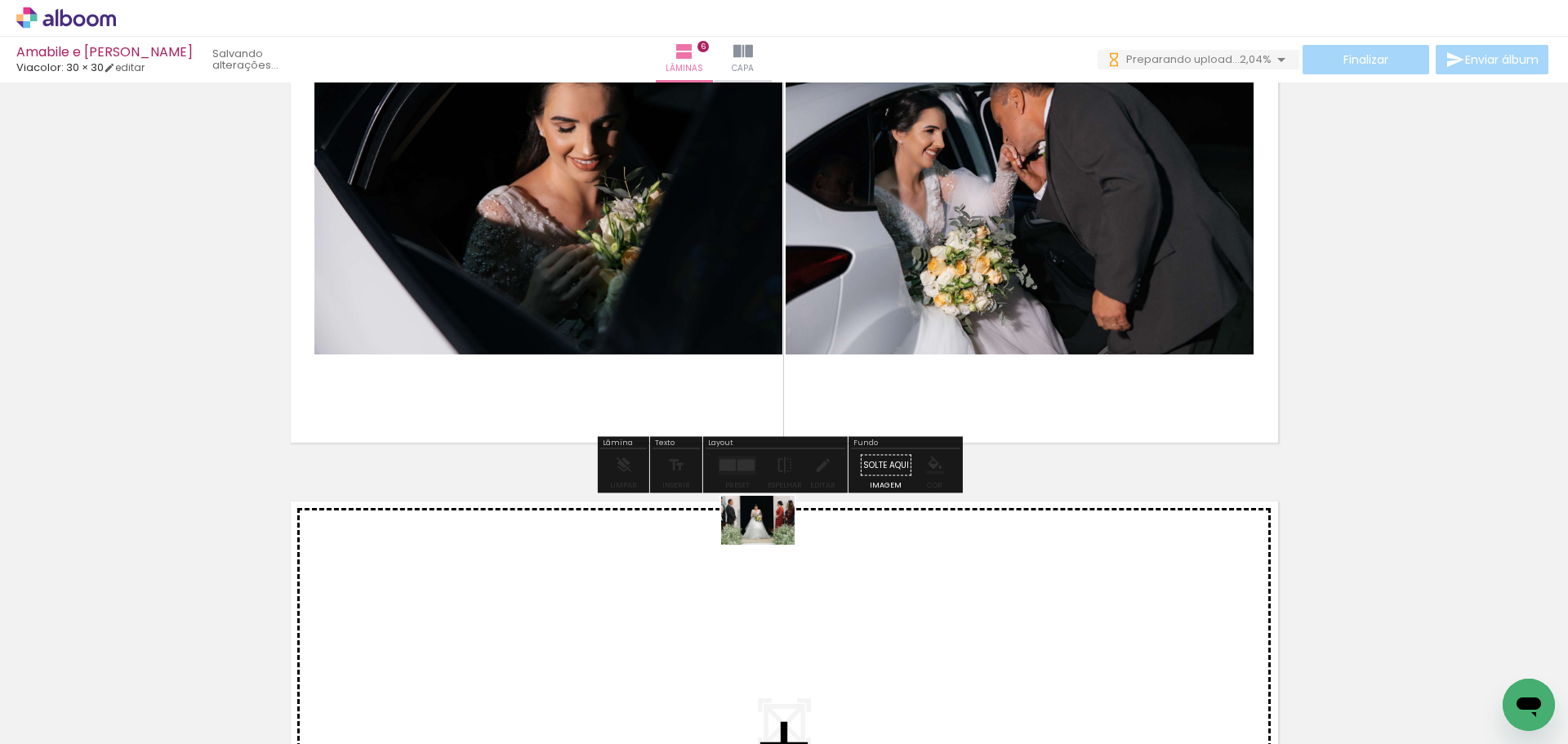
drag, startPoint x: 792, startPoint y: 690, endPoint x: 770, endPoint y: 545, distance: 146.7
click at [770, 545] on quentale-workspace at bounding box center [784, 372] width 1568 height 744
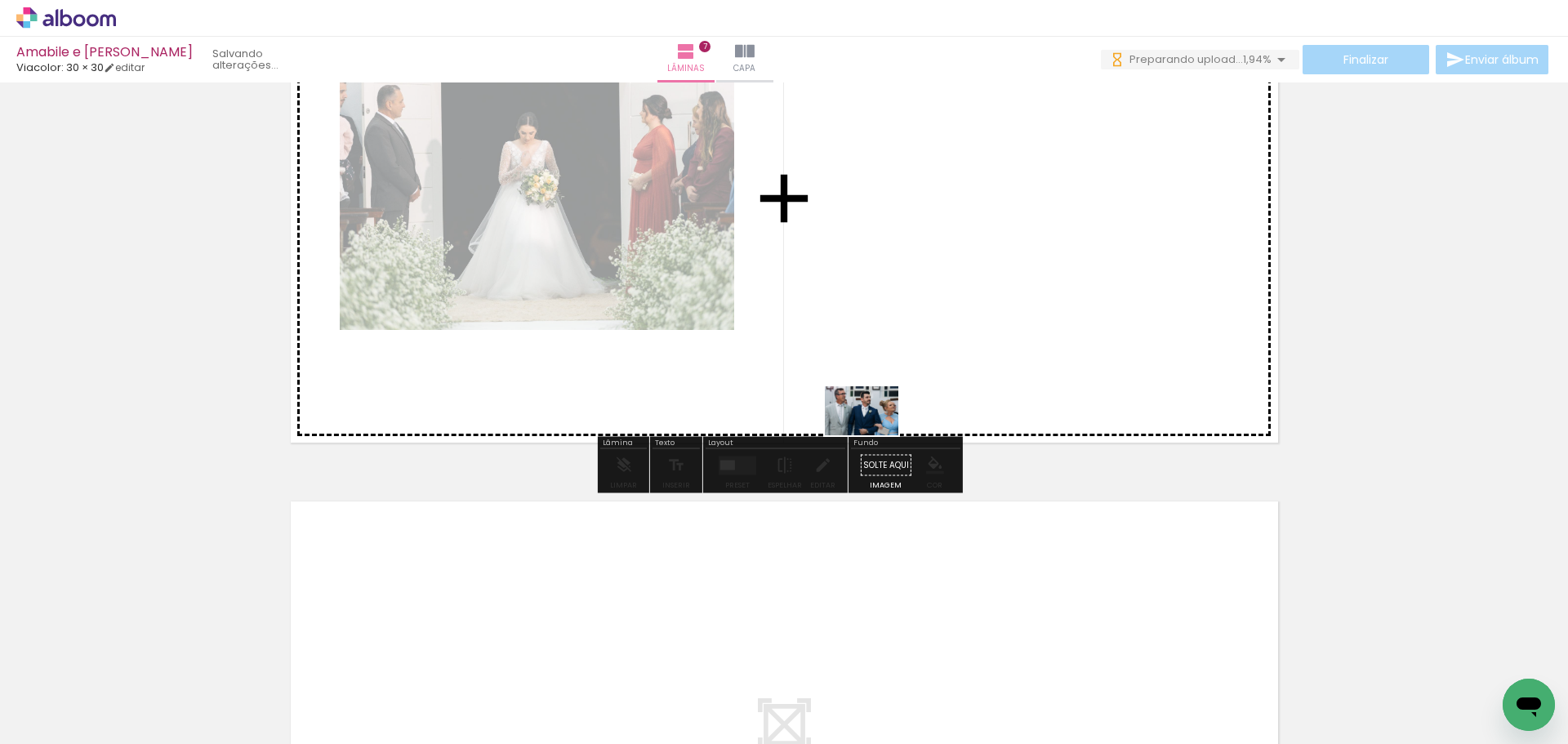
drag, startPoint x: 881, startPoint y: 682, endPoint x: 931, endPoint y: 467, distance: 220.7
click at [874, 435] on quentale-workspace at bounding box center [784, 372] width 1568 height 744
